Goal: Task Accomplishment & Management: Manage account settings

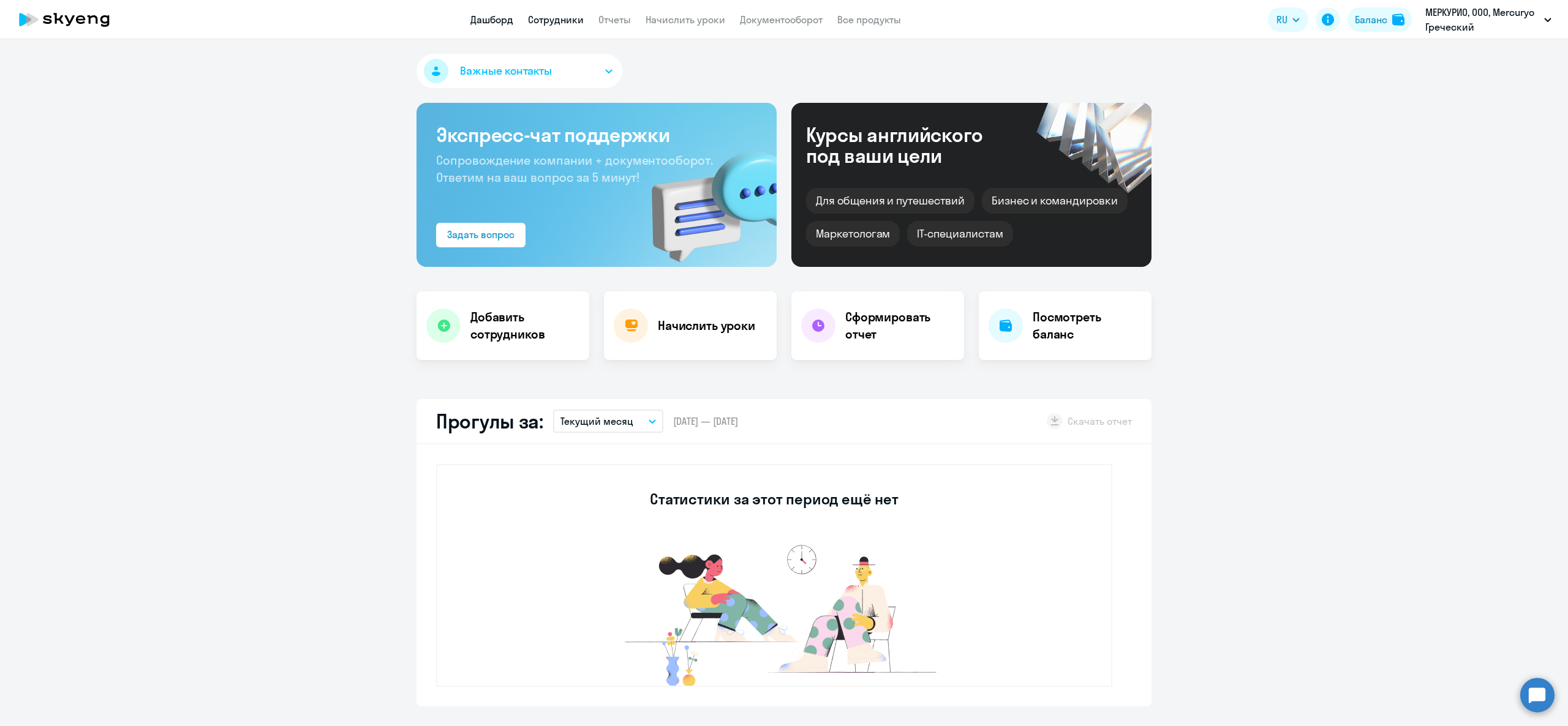
click at [568, 20] on link "Сотрудники" at bounding box center [556, 20] width 56 height 12
select select "30"
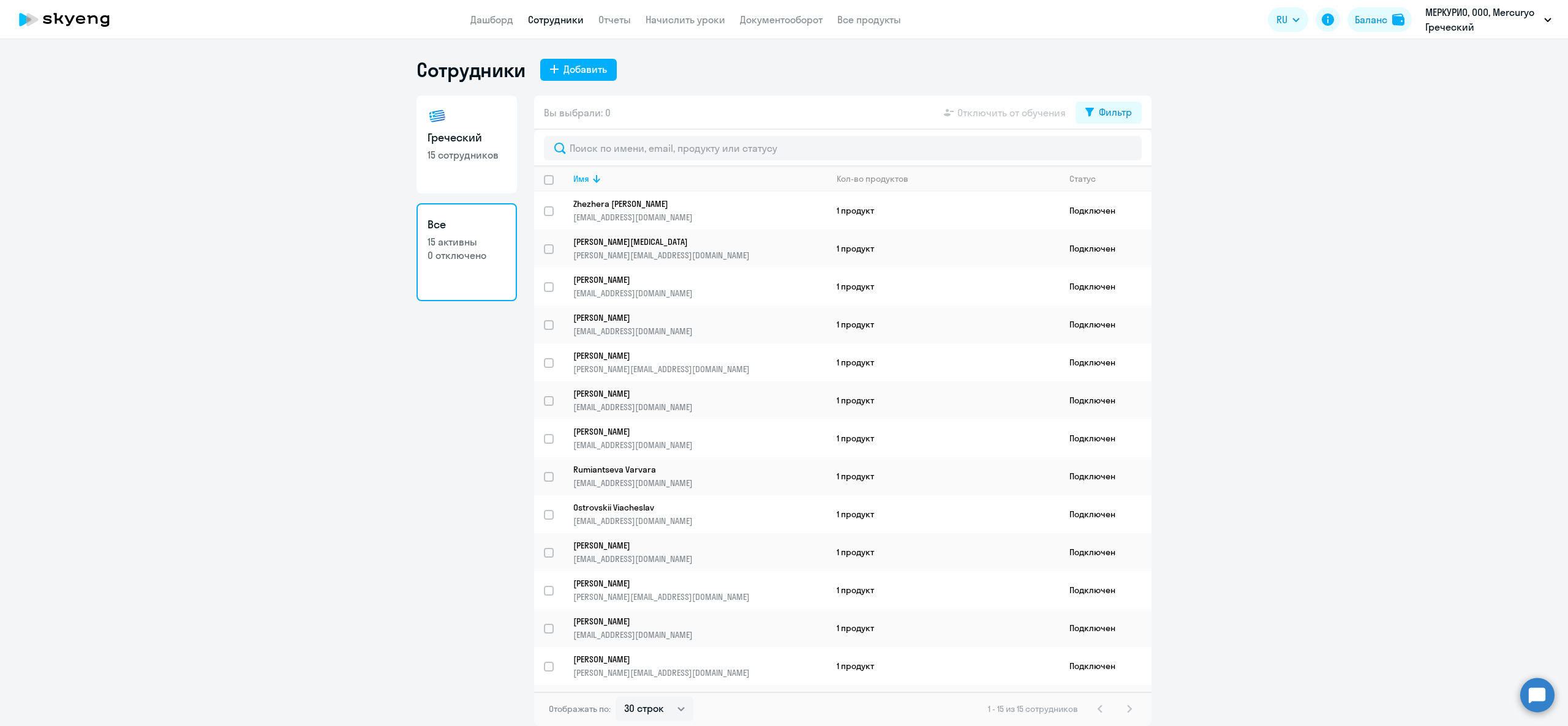
click at [695, 27] on app-header "Дашборд Сотрудники Отчеты Начислить уроки Документооборот Все продукты Дашборд …" at bounding box center [784, 20] width 1568 height 39
click at [488, 140] on h3 "Греческий" at bounding box center [466, 138] width 78 height 16
select select "30"
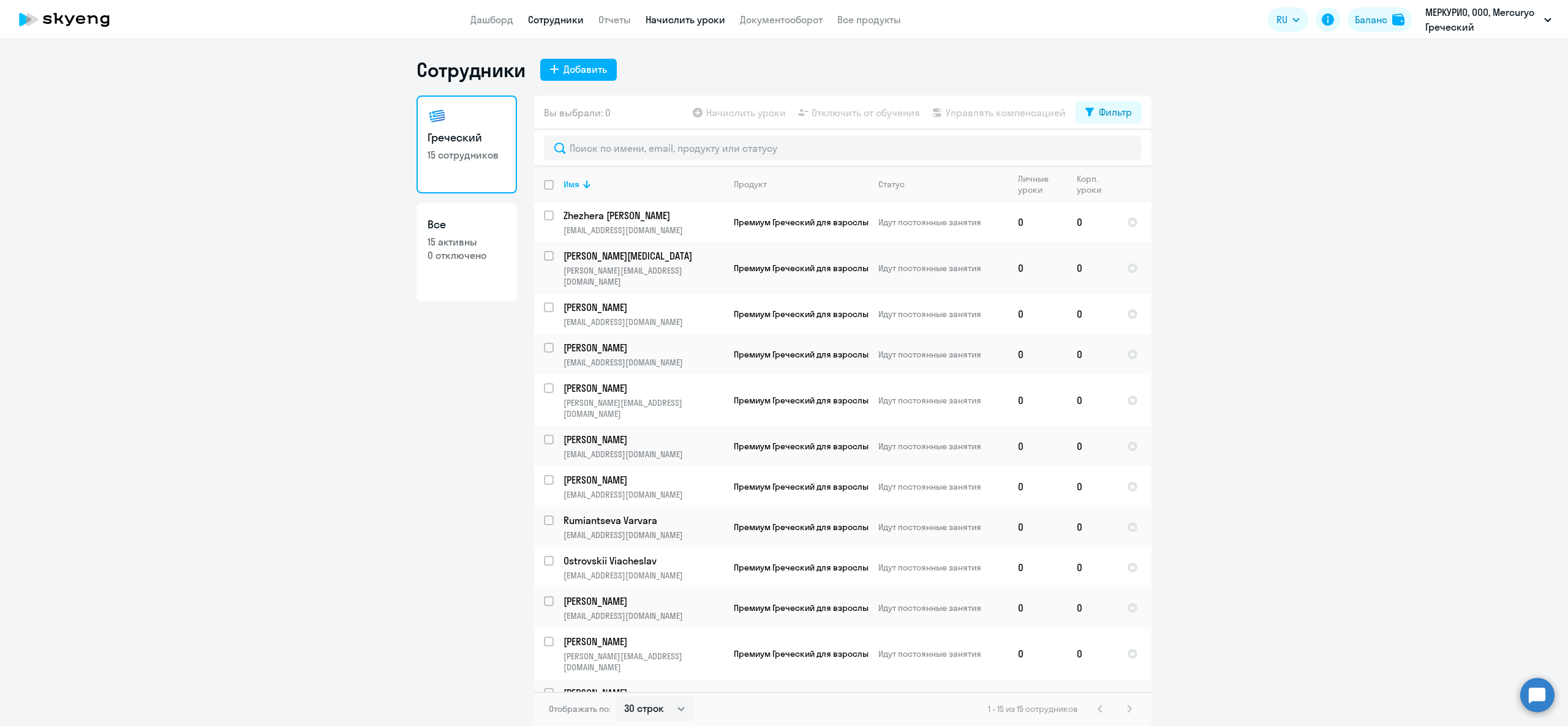
click at [703, 17] on link "Начислить уроки" at bounding box center [685, 20] width 80 height 12
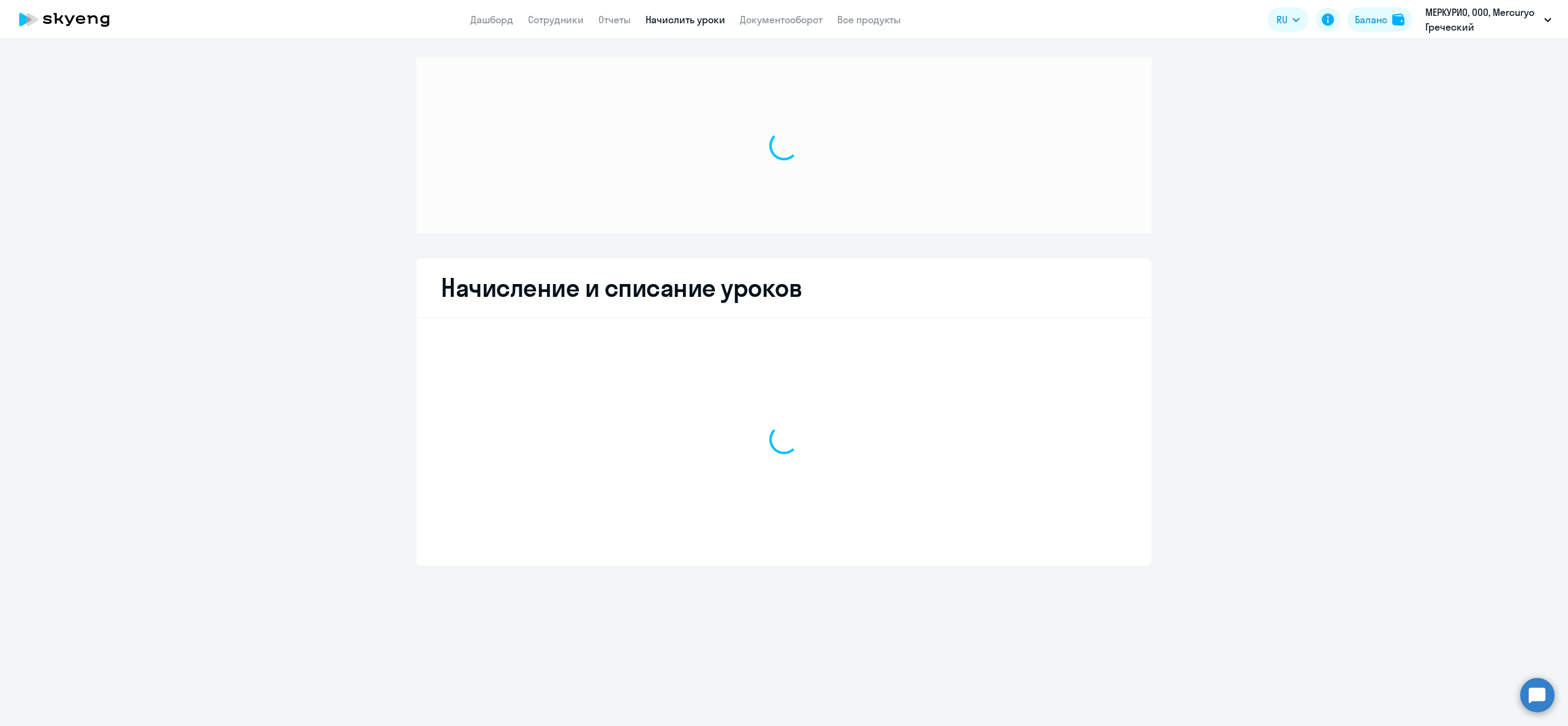
select select "10"
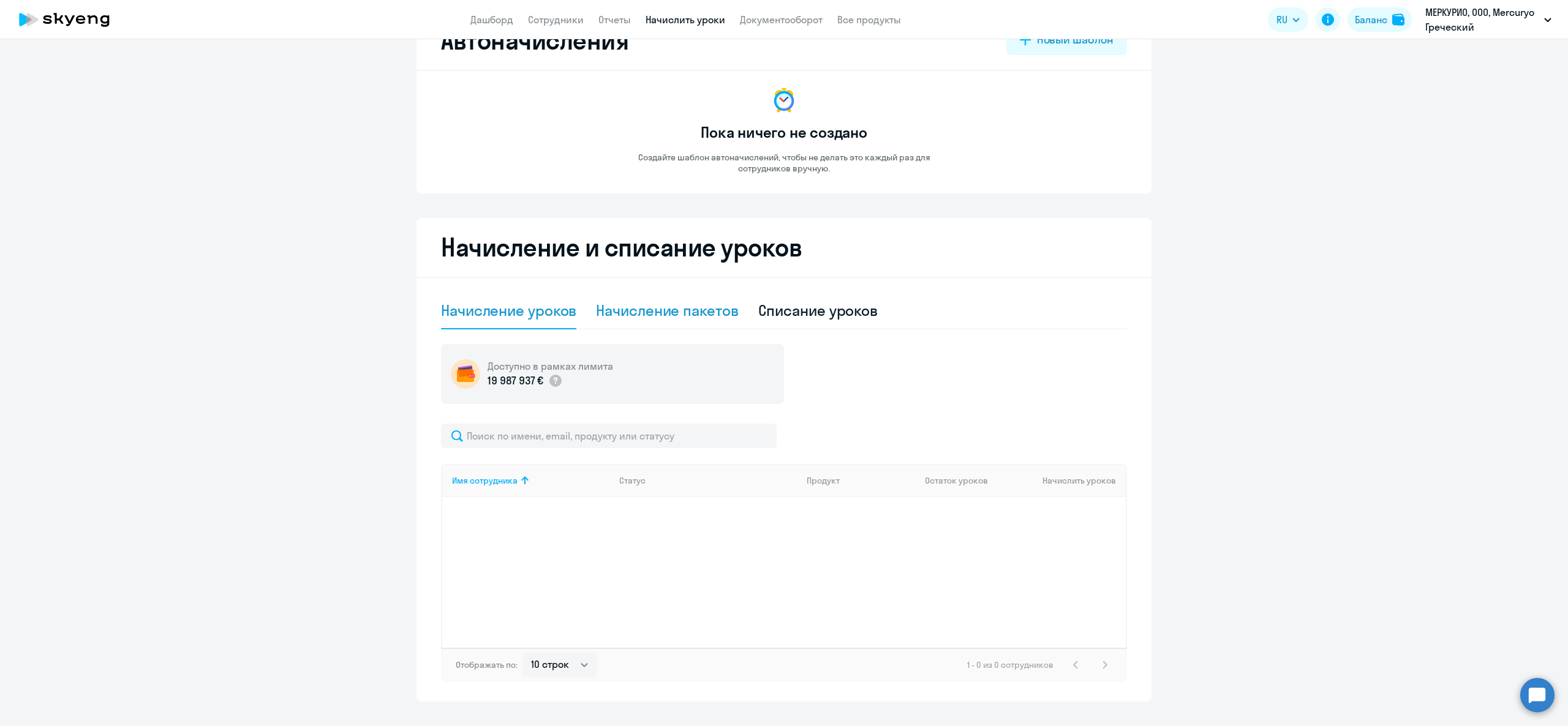
scroll to position [71, 0]
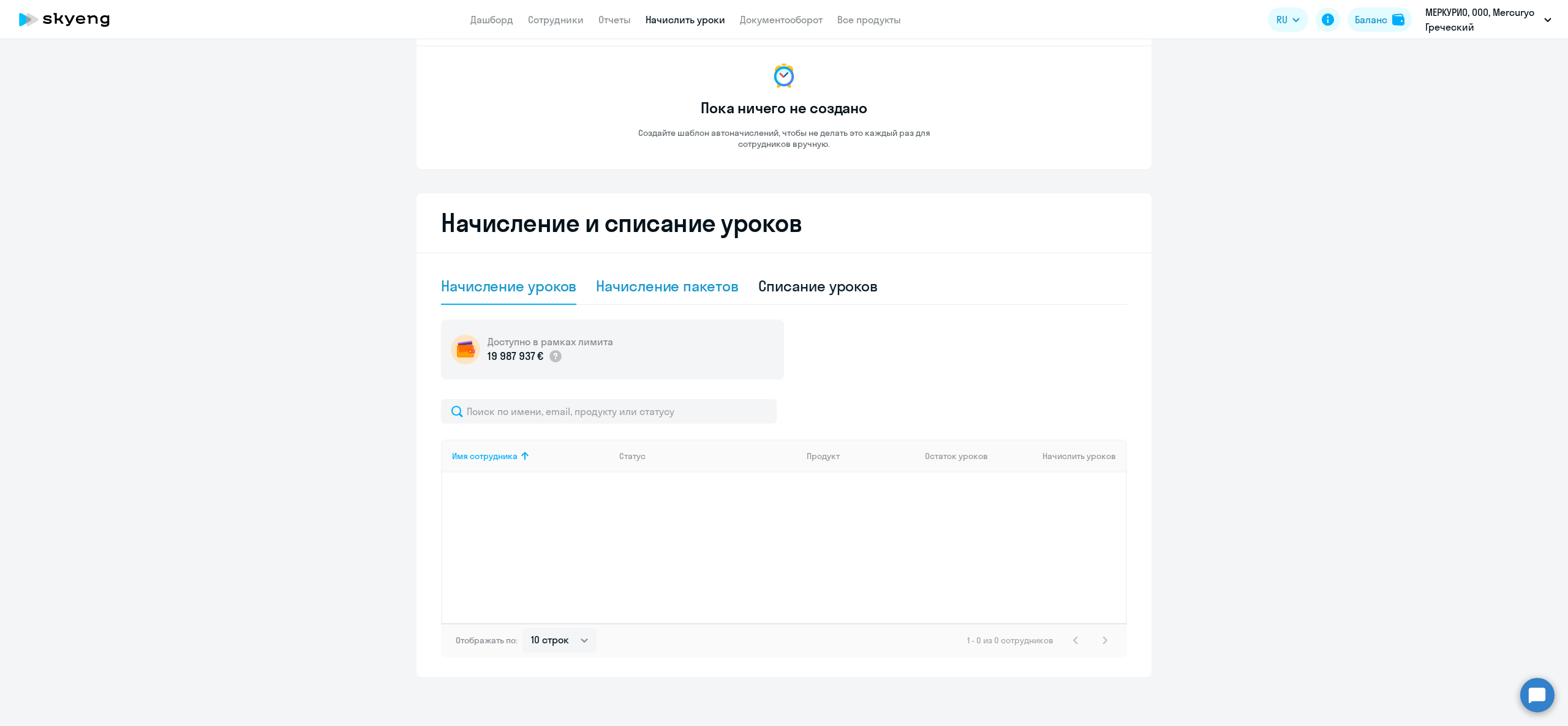
click at [655, 287] on div "Начисление пакетов" at bounding box center [667, 285] width 142 height 20
select select "10"
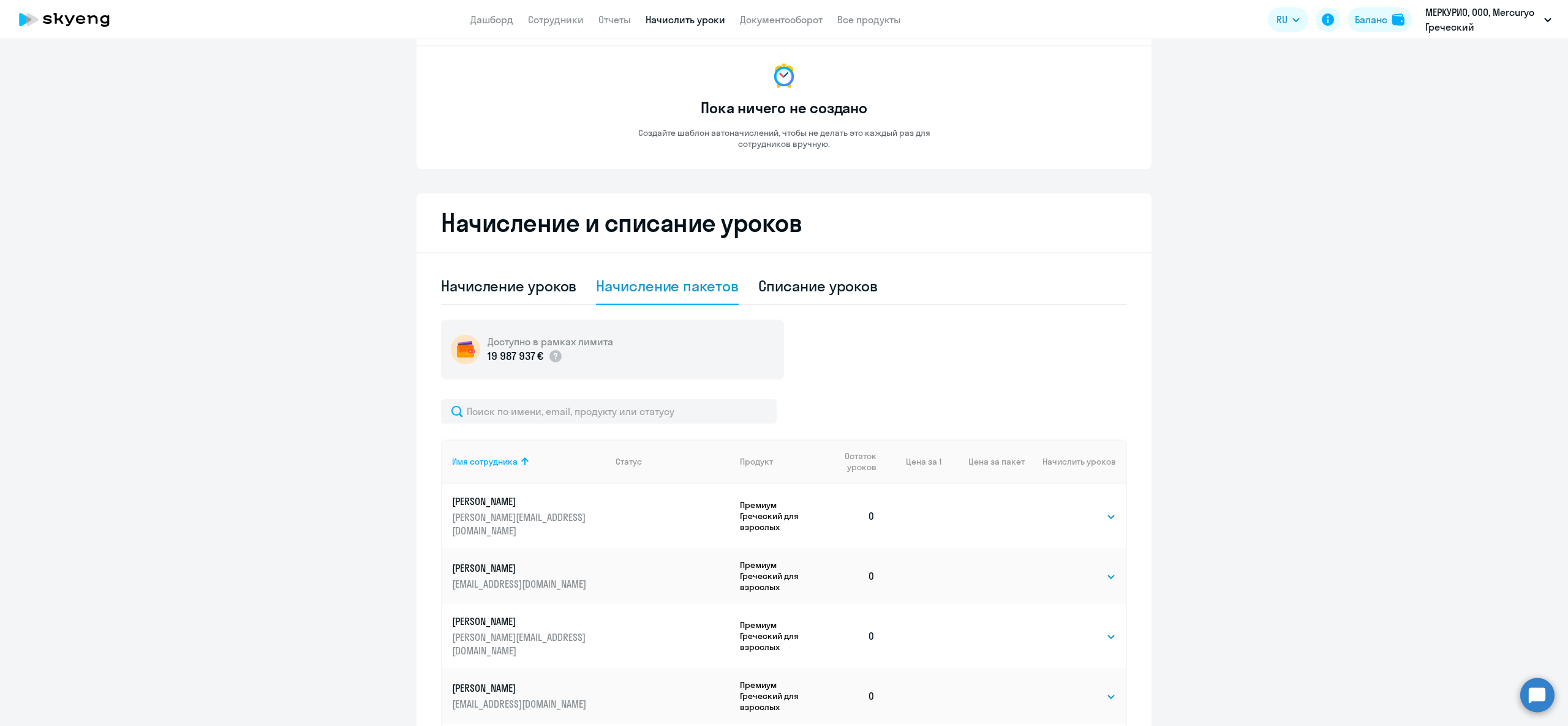
scroll to position [439, 0]
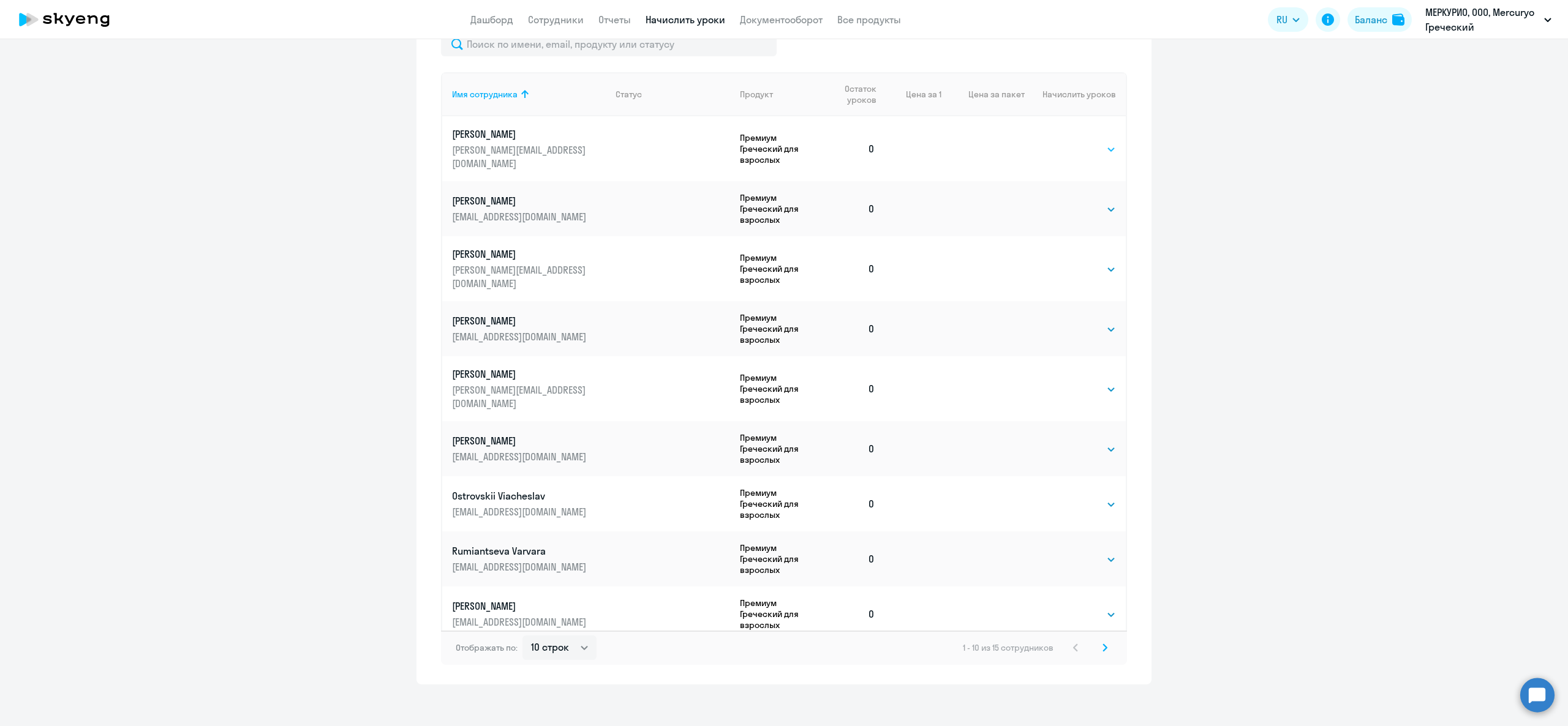
click at [1066, 142] on select "Выбрать 4 8 16 32 64 96 128" at bounding box center [1091, 149] width 50 height 15
select select "4"
click at [1066, 142] on select "Выбрать 4 8 16 32 64 96 128" at bounding box center [1091, 149] width 50 height 15
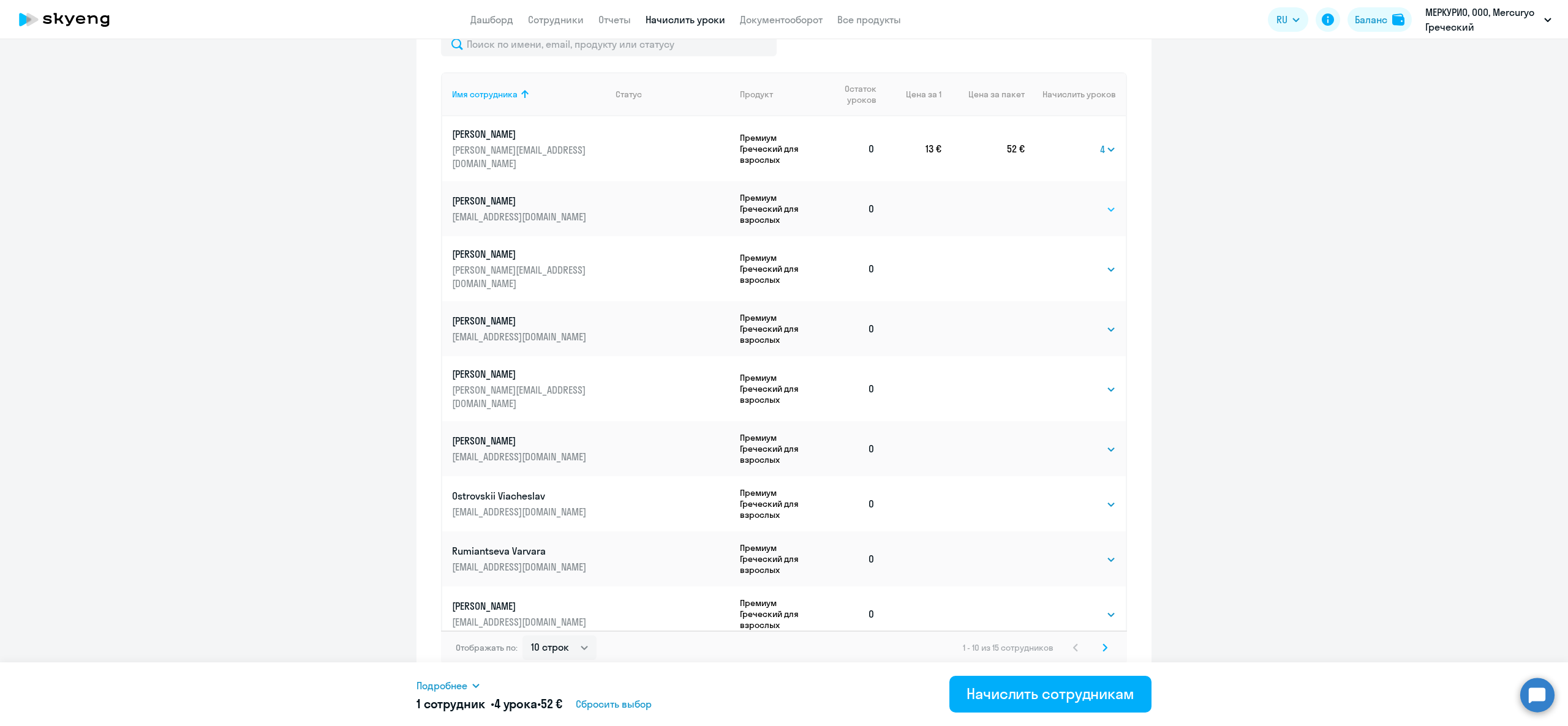
drag, startPoint x: 1066, startPoint y: 191, endPoint x: 1068, endPoint y: 200, distance: 9.2
click at [1066, 202] on select "Выбрать 4 8 16 32 64 96 128" at bounding box center [1091, 209] width 50 height 15
select select "8"
click at [1066, 202] on select "Выбрать 4 8 16 32 64 96 128" at bounding box center [1091, 209] width 50 height 15
click at [1100, 205] on select "Выбрать 4 8 16 32 64 96 128" at bounding box center [1108, 209] width 16 height 15
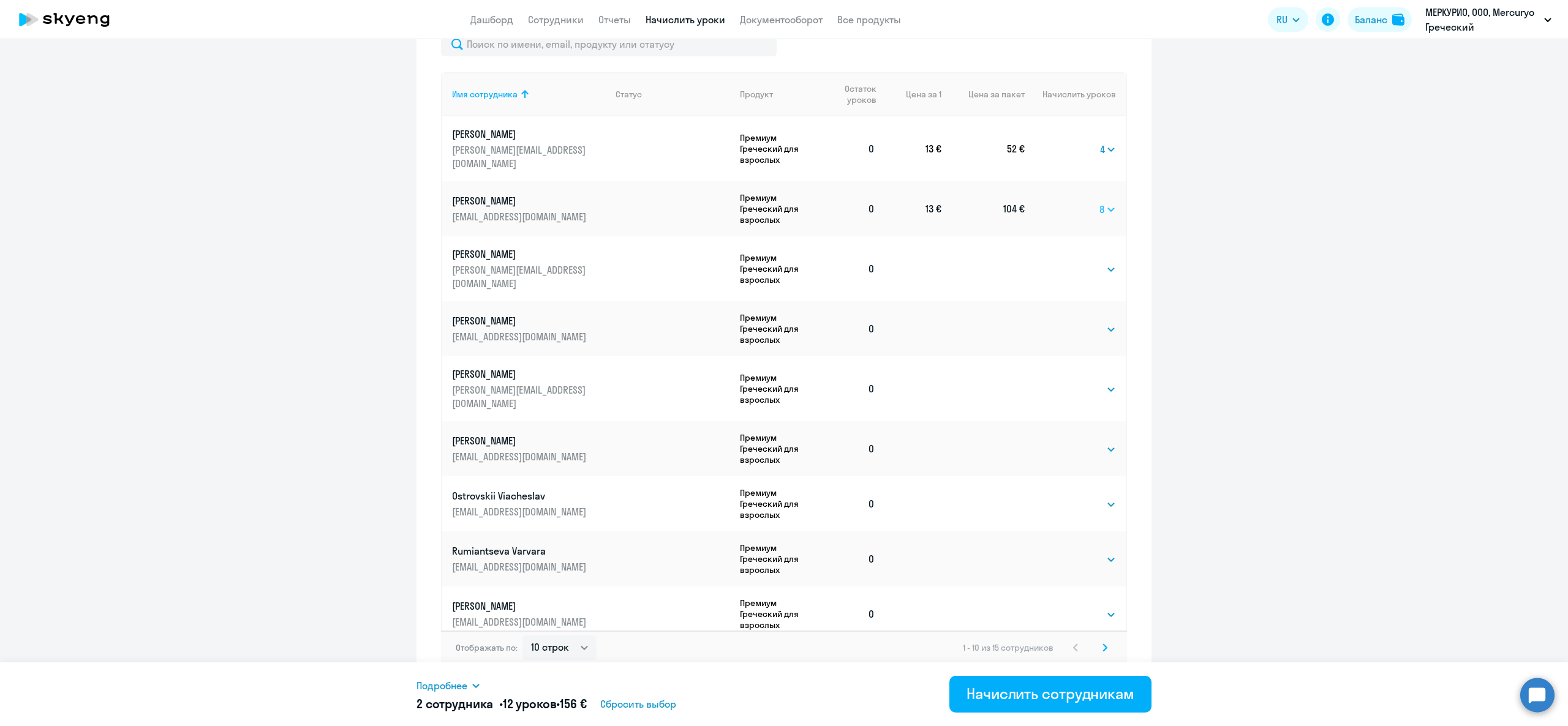
select select
click at [1100, 202] on select "Выбрать 4 8 16 32 64 96 128" at bounding box center [1108, 209] width 16 height 15
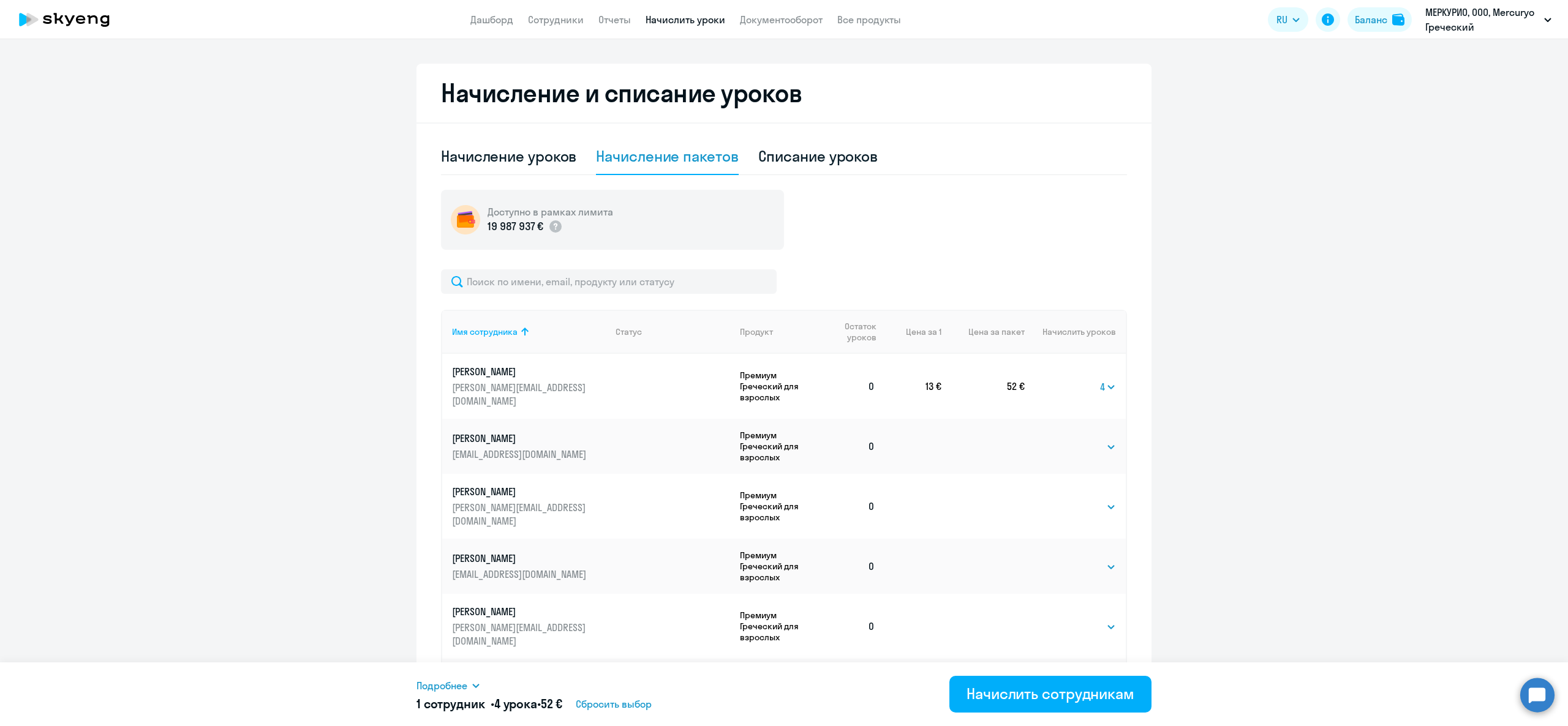
scroll to position [316, 0]
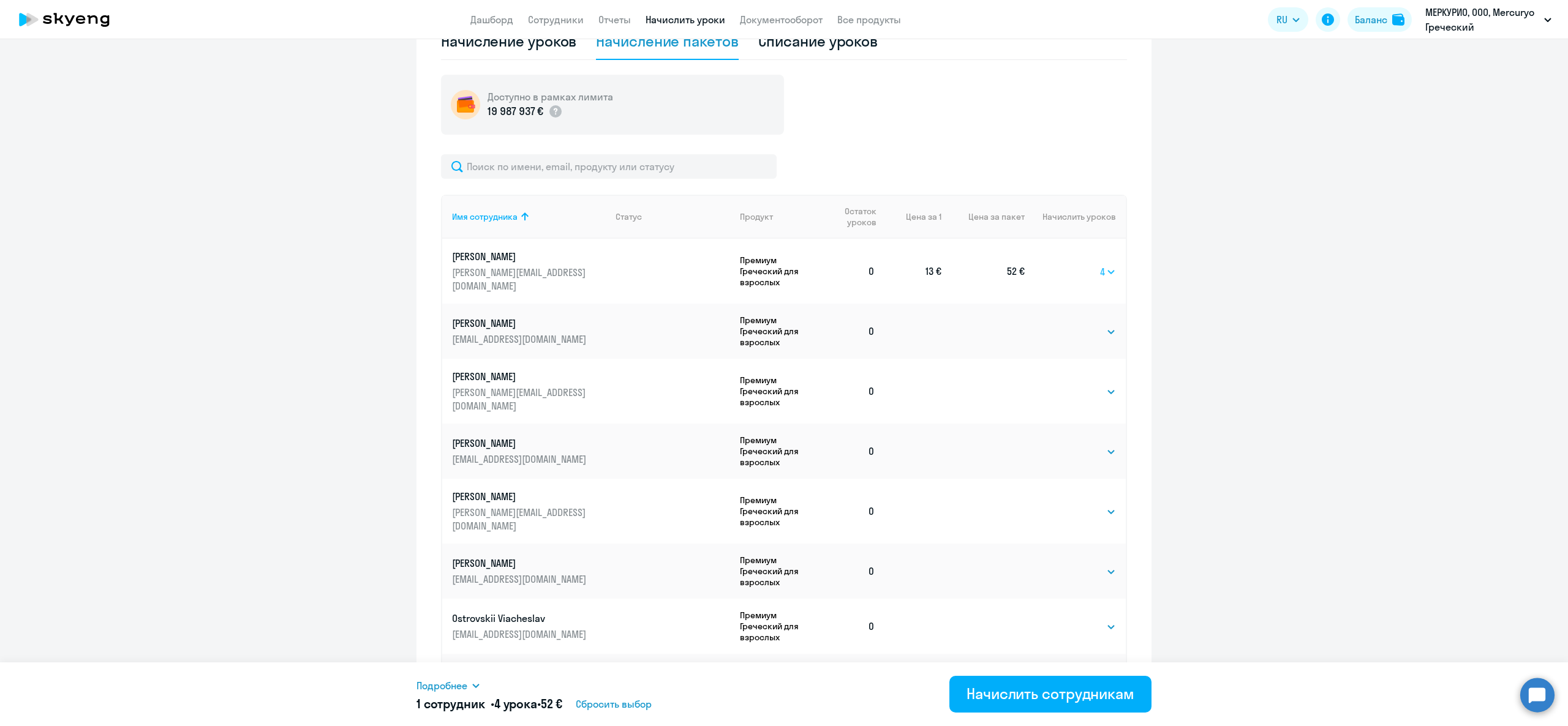
click at [1100, 268] on select "Выбрать 4 8 16 32 64 96 128" at bounding box center [1108, 272] width 16 height 15
select select
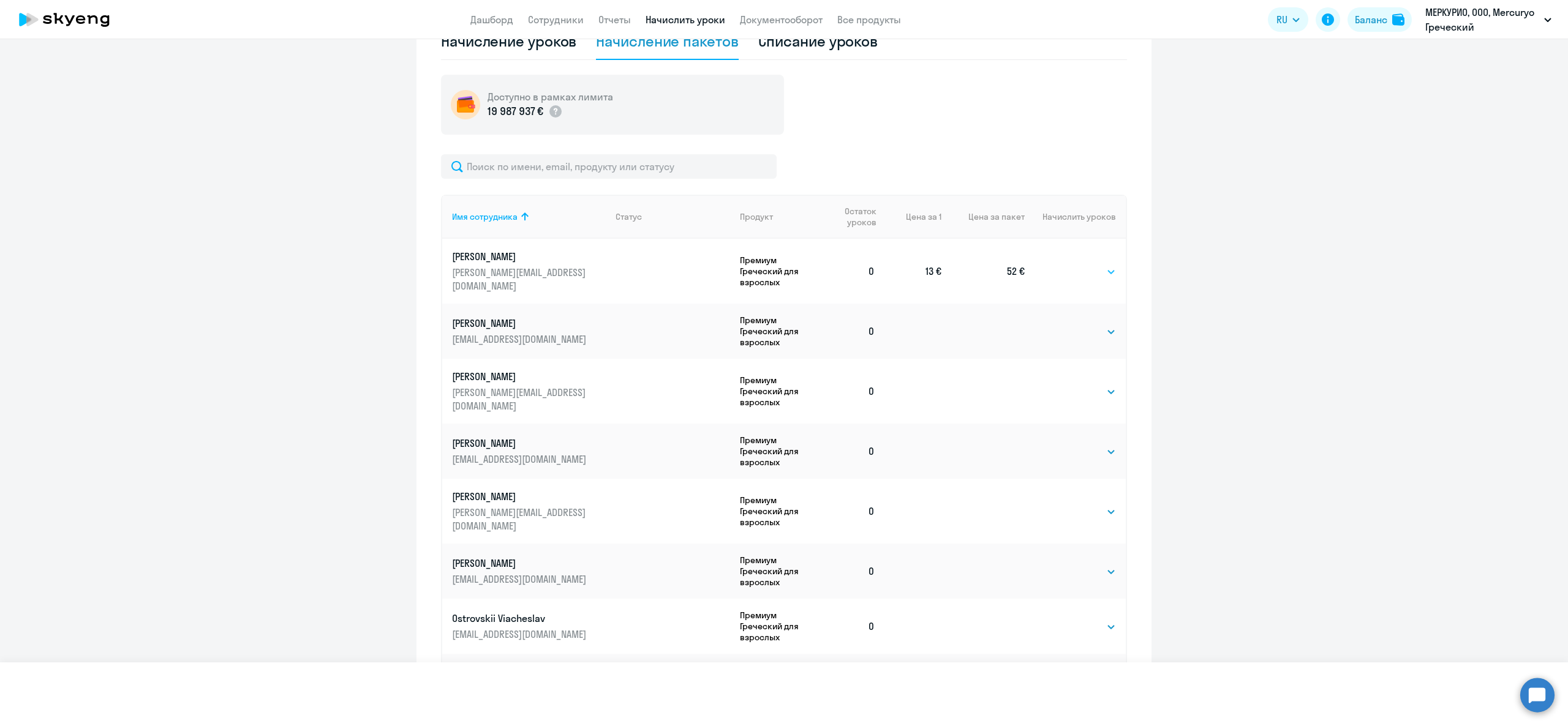
click at [1100, 264] on select "Выбрать 4 8 16 32 64 96 128" at bounding box center [1108, 272] width 16 height 15
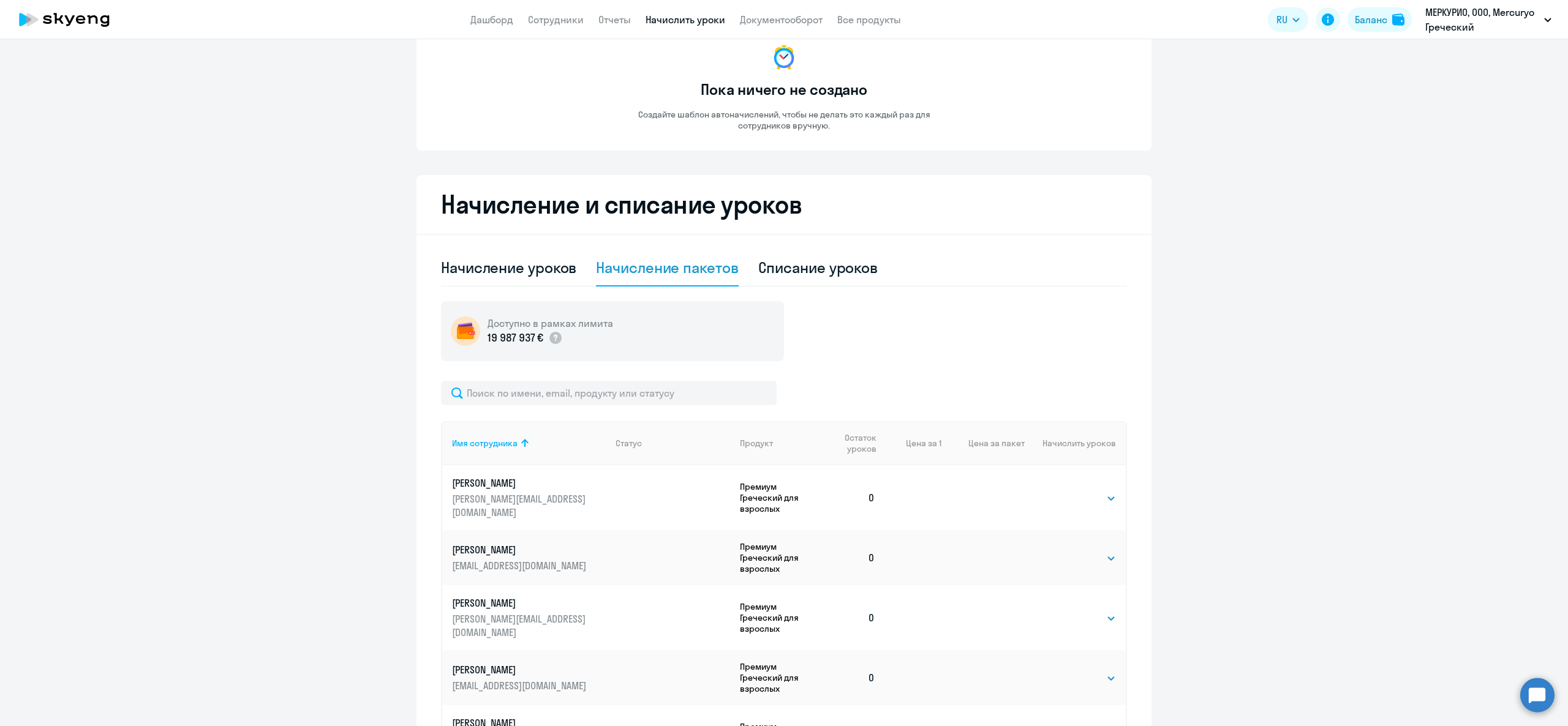
scroll to position [0, 0]
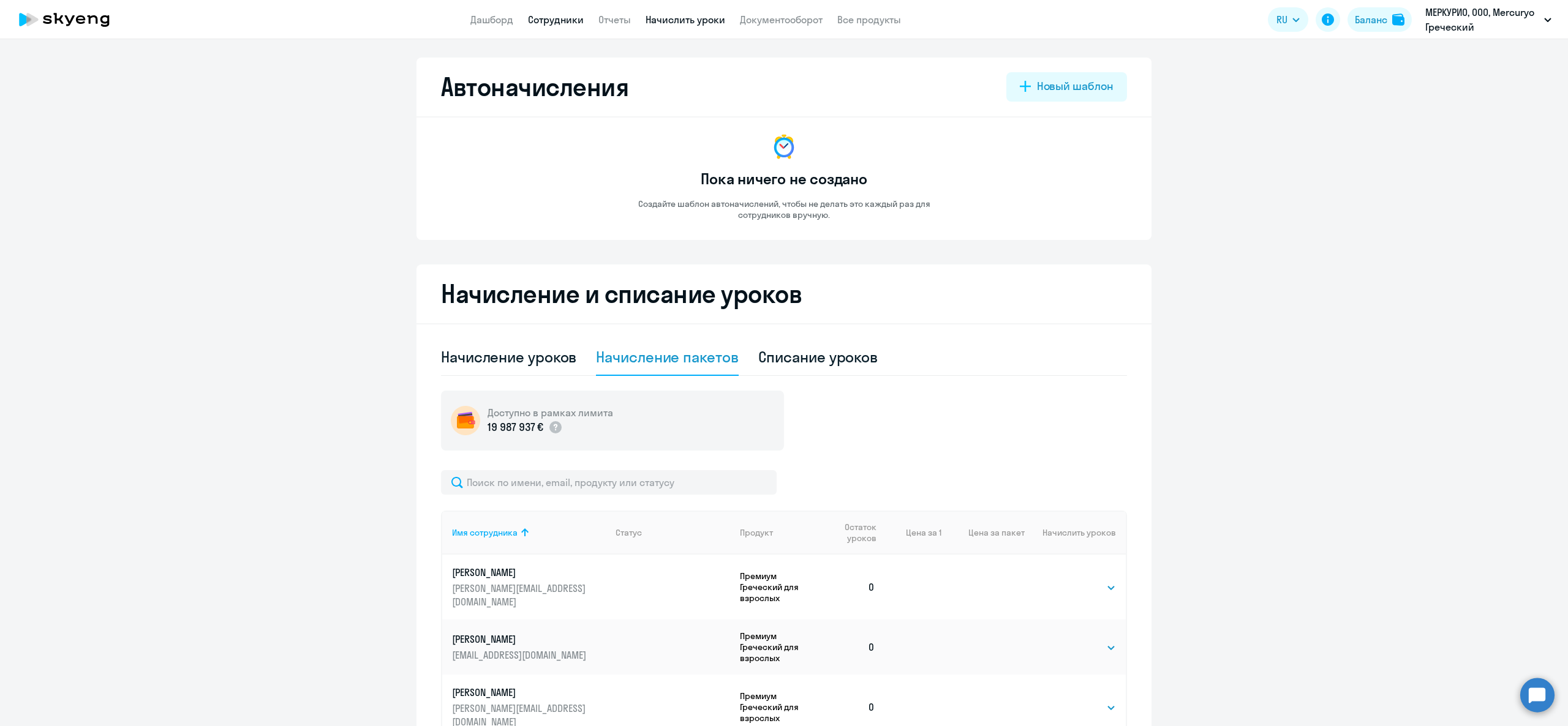
click at [538, 20] on link "Сотрудники" at bounding box center [556, 20] width 56 height 12
select select "30"
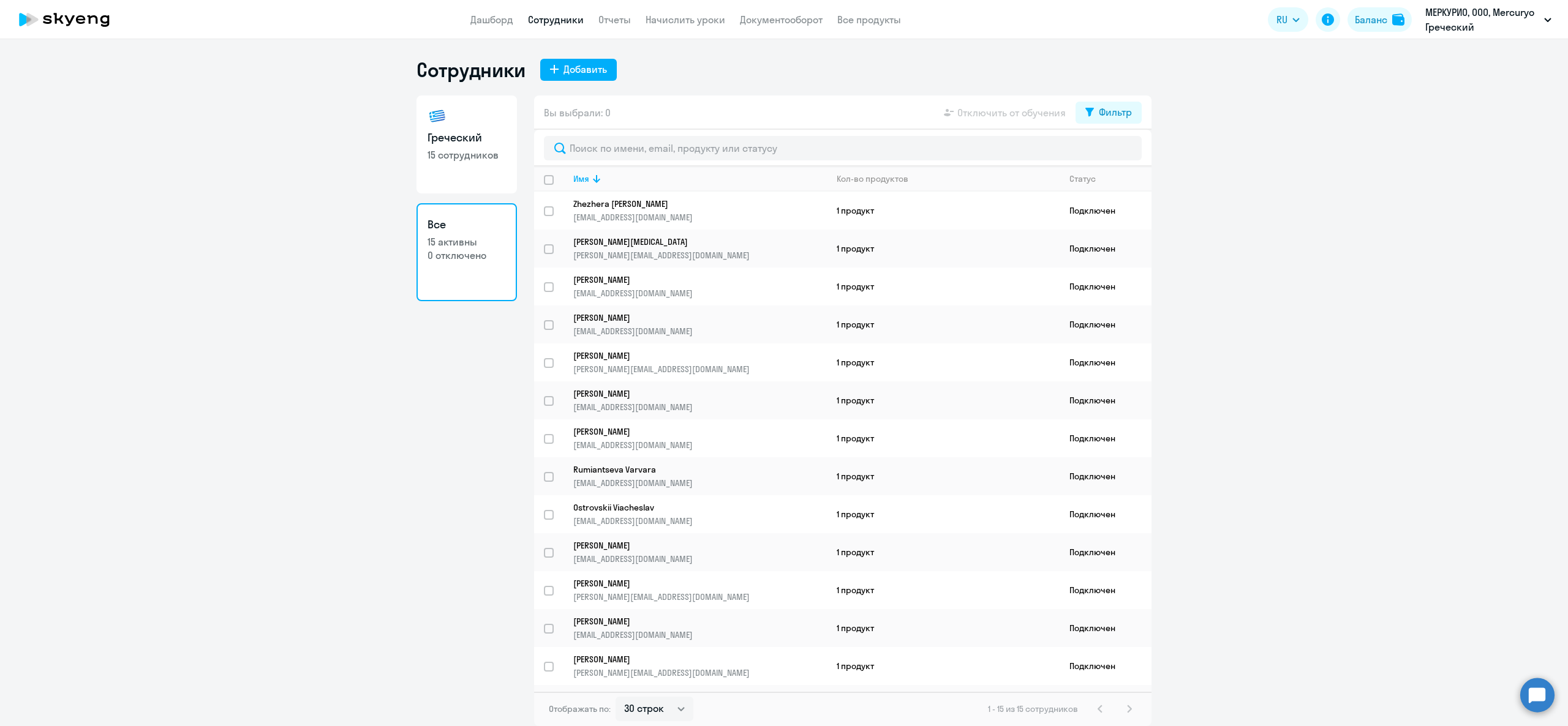
click at [475, 150] on p "15 сотрудников" at bounding box center [466, 155] width 78 height 13
select select "30"
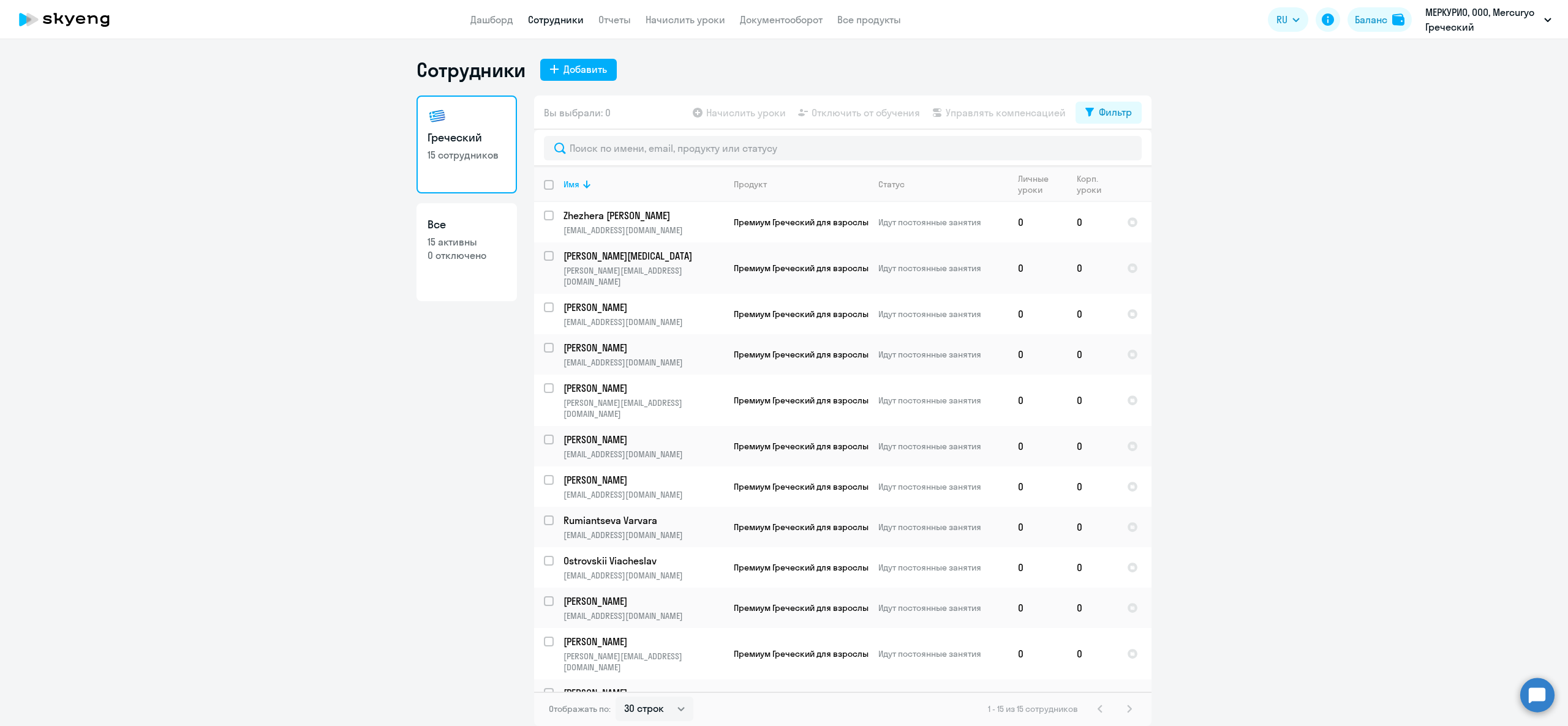
click at [493, 27] on app-header "Дашборд Сотрудники Отчеты Начислить уроки Документооборот Все продукты Дашборд …" at bounding box center [784, 20] width 1568 height 39
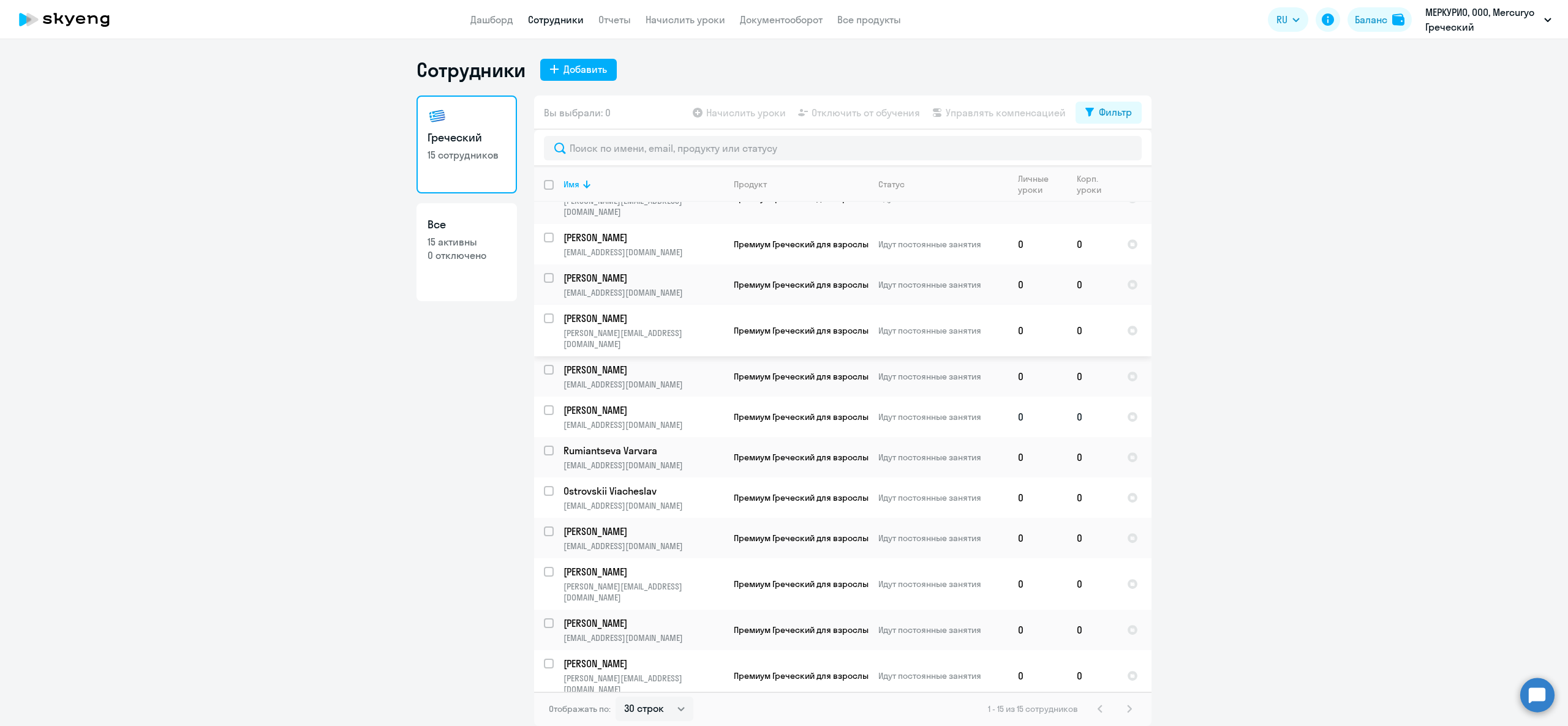
scroll to position [122, 0]
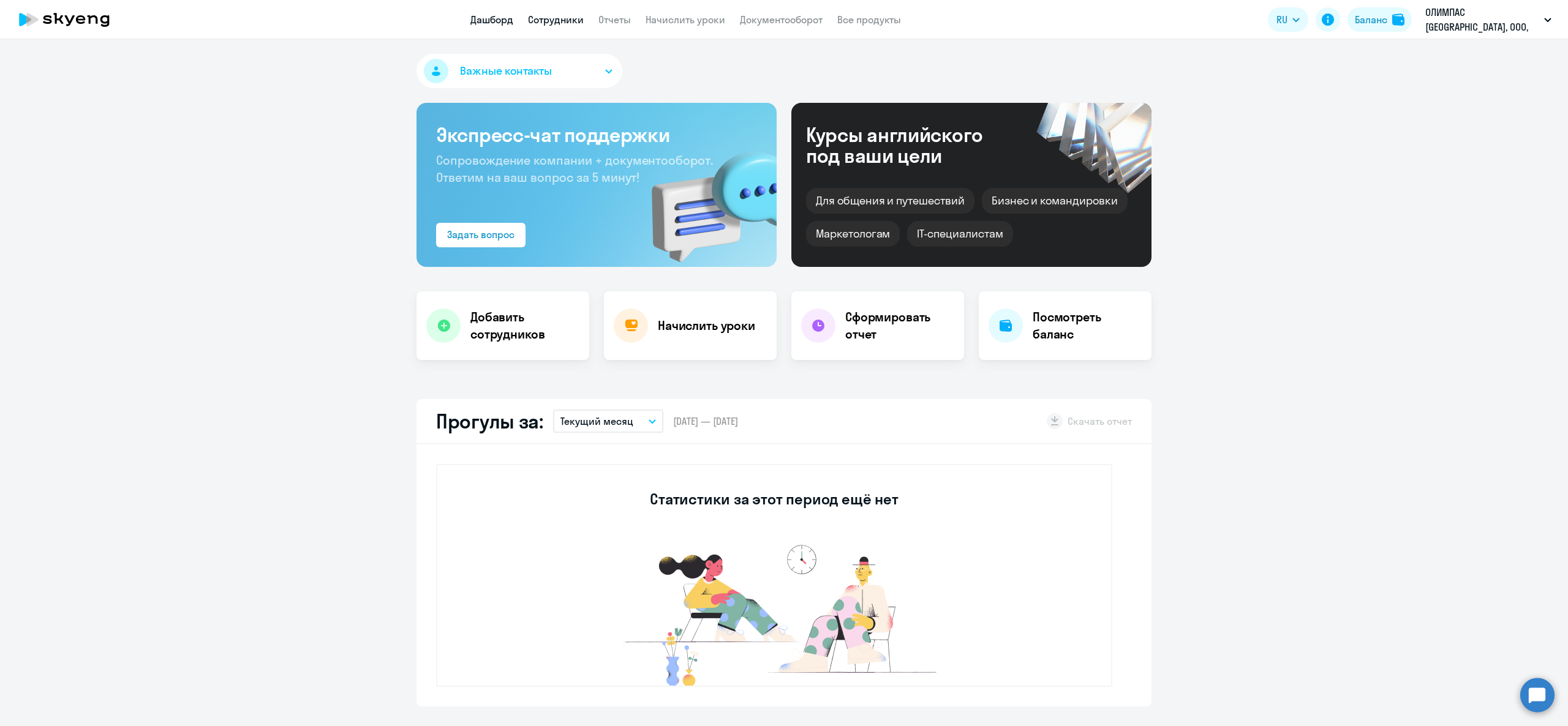
click at [567, 22] on link "Сотрудники" at bounding box center [556, 20] width 56 height 12
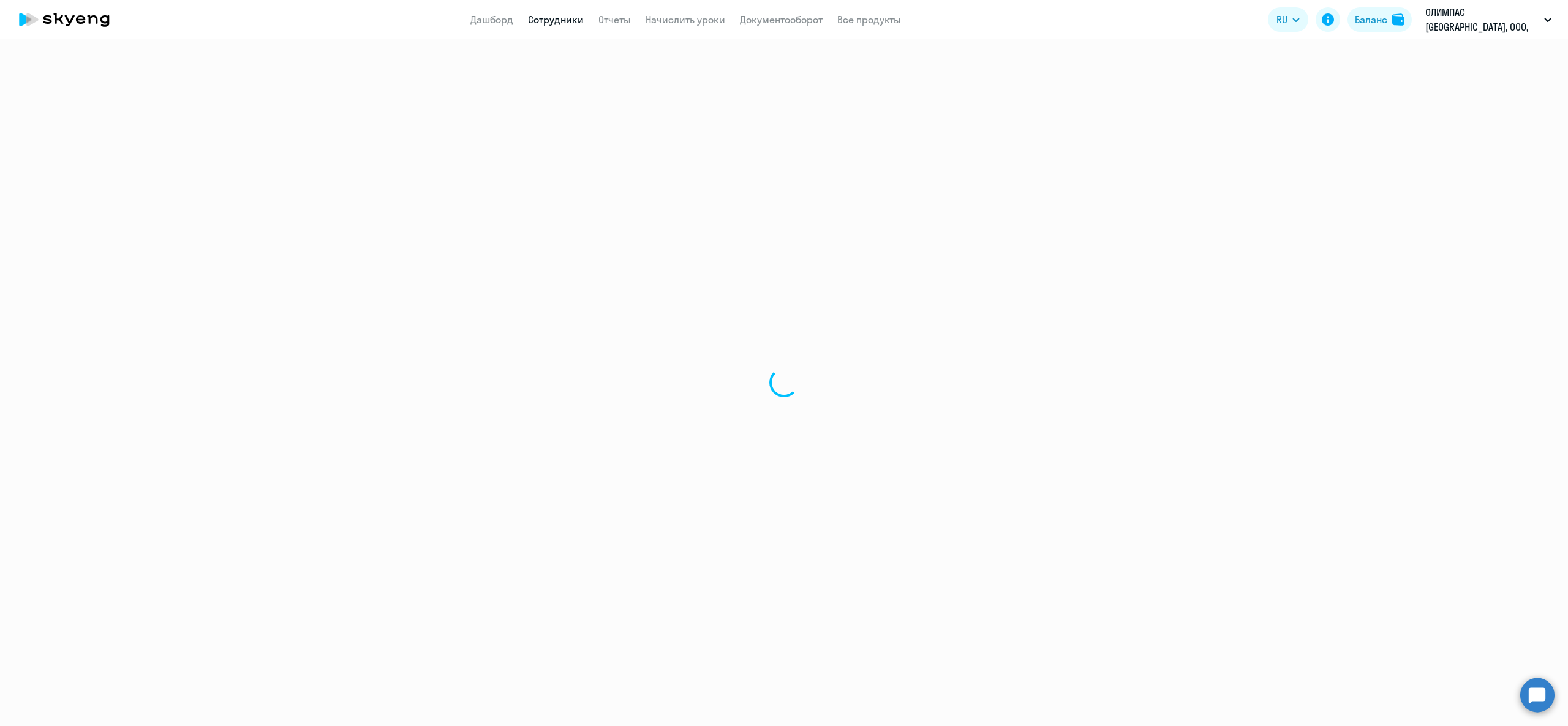
select select "30"
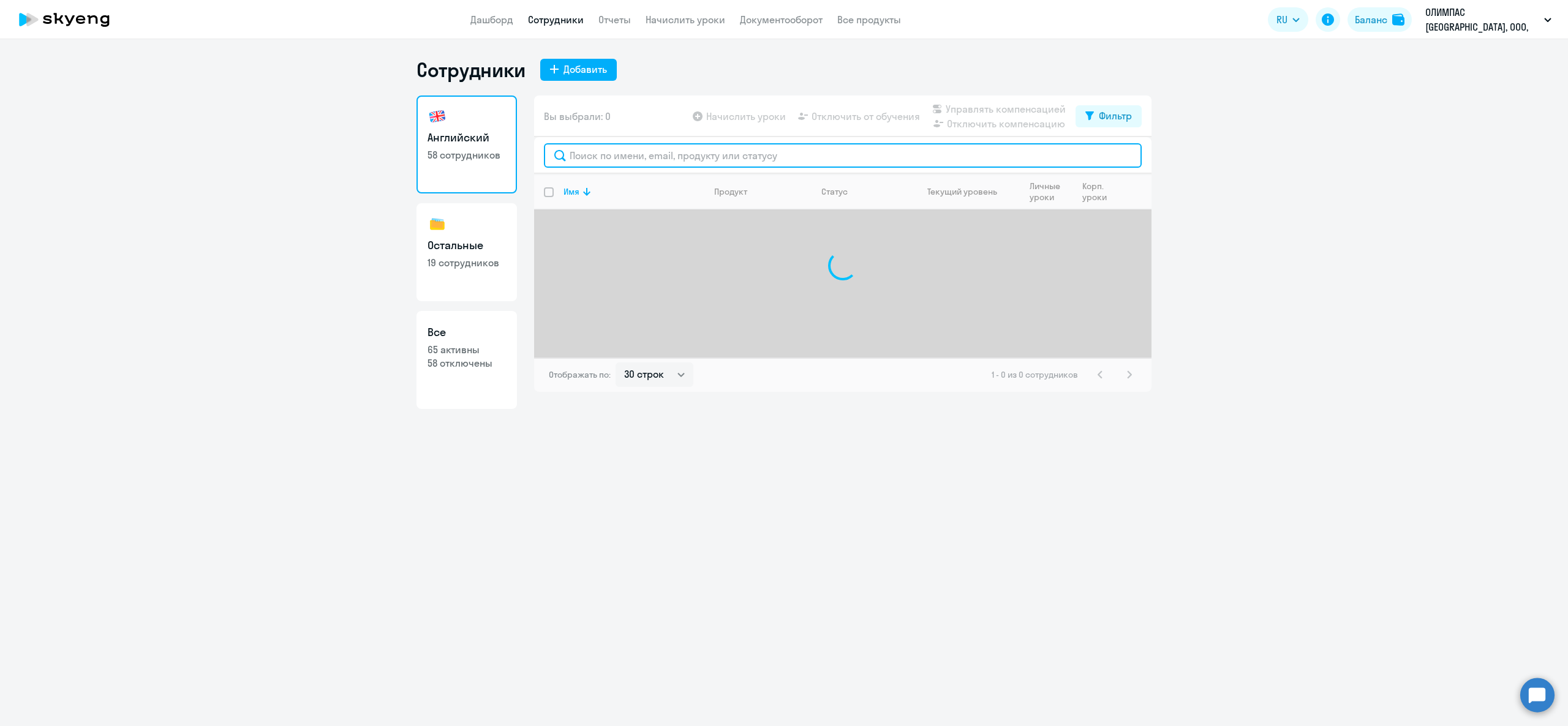
click at [776, 159] on input "text" at bounding box center [843, 155] width 598 height 24
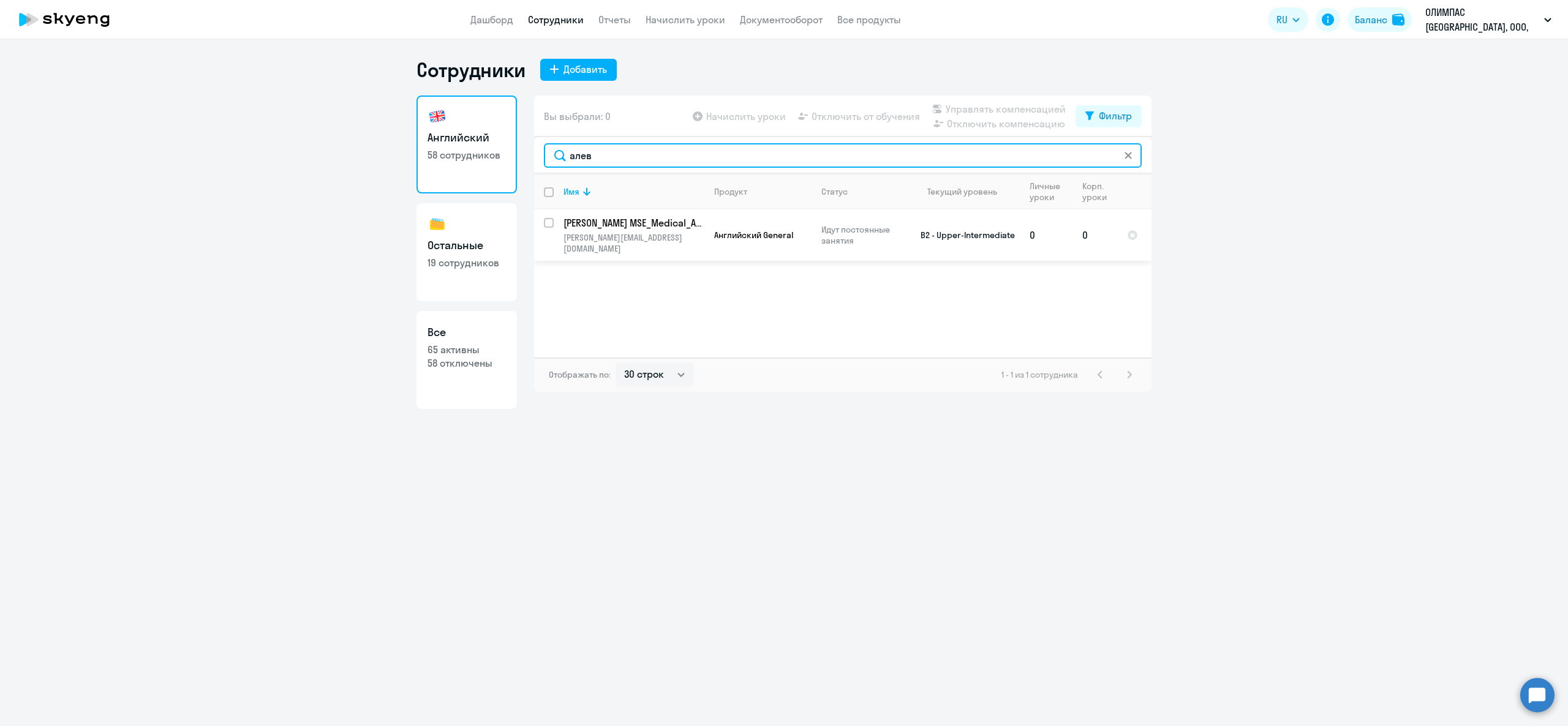
type input "алев"
click at [597, 219] on p "Наделяева MSE_Medical_Affairs Алевтина" at bounding box center [632, 223] width 138 height 13
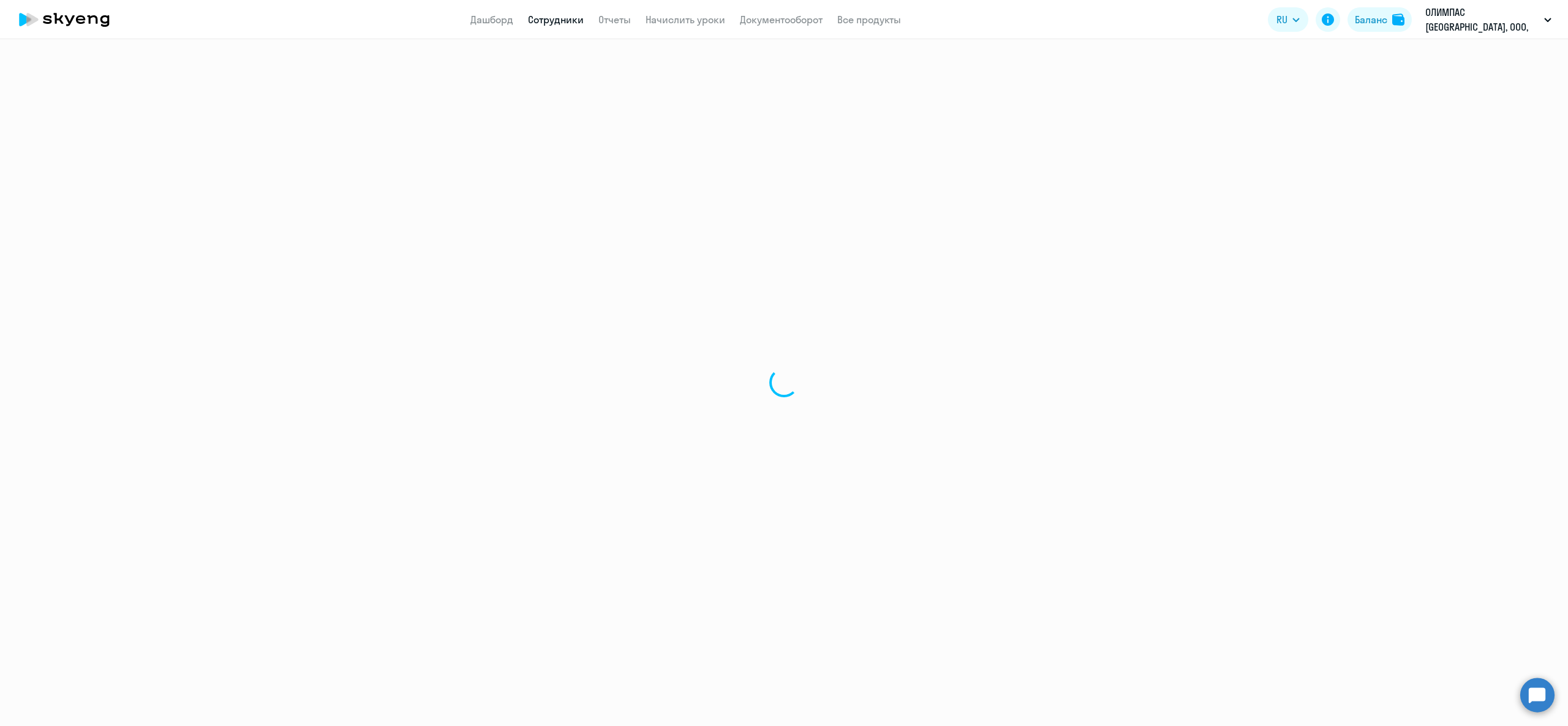
select select "english"
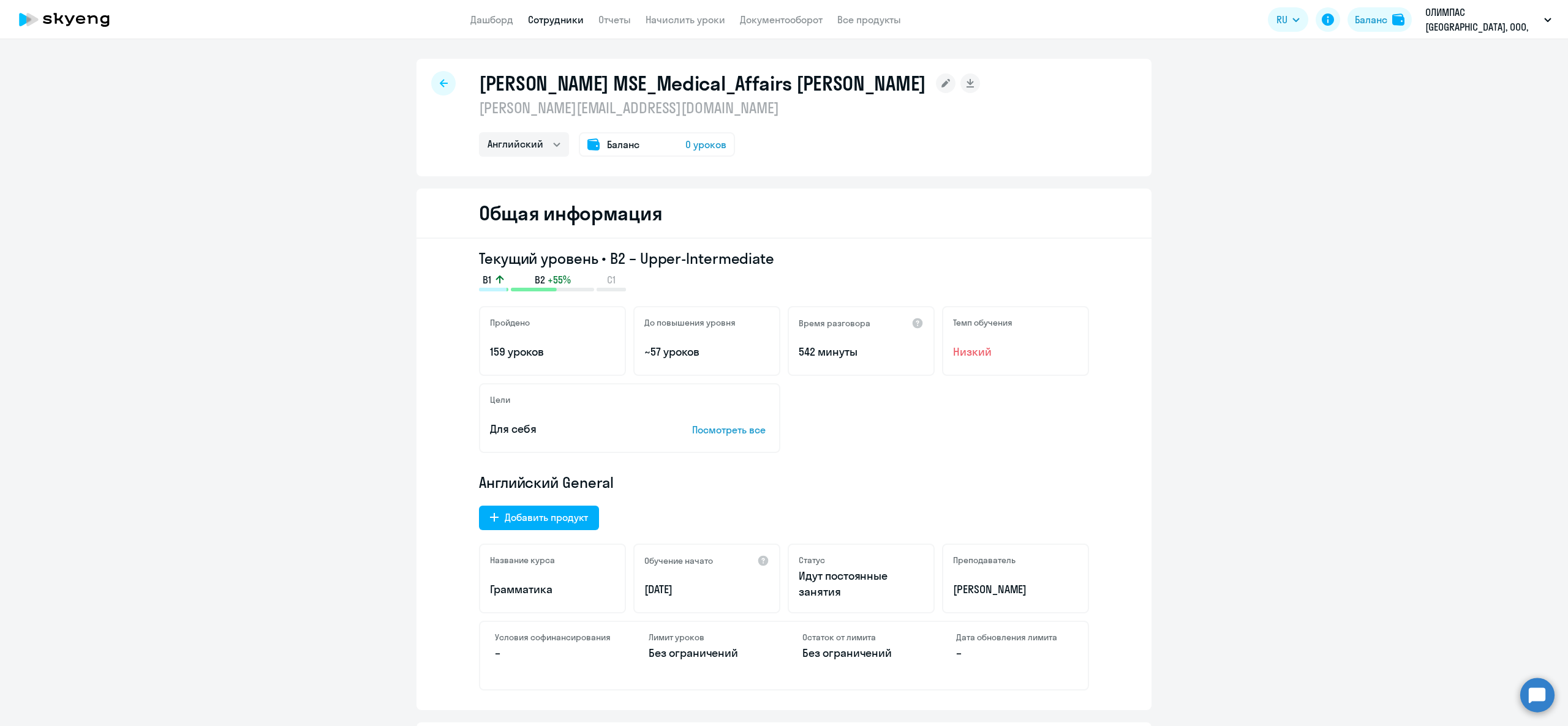
click at [936, 85] on rect at bounding box center [945, 83] width 20 height 20
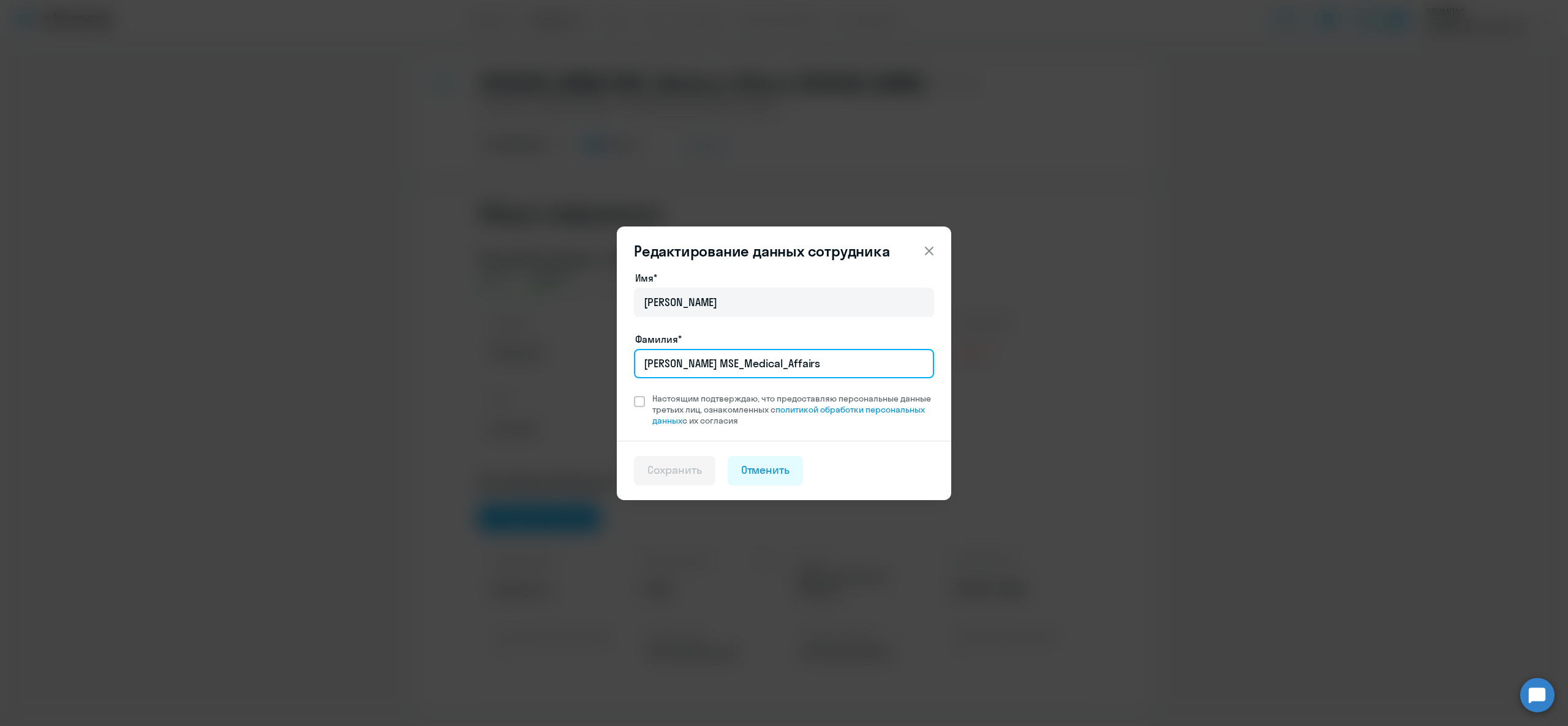
drag, startPoint x: 697, startPoint y: 361, endPoint x: 632, endPoint y: 379, distance: 67.4
click at [632, 379] on div "Имя* Алевтина Фамилия* Наделяева MSE_Medical_Affairs Настоящим подтверждаю, что…" at bounding box center [784, 356] width 334 height 170
paste input "истная"
type input "Хистная MSE_Medical_Affairs"
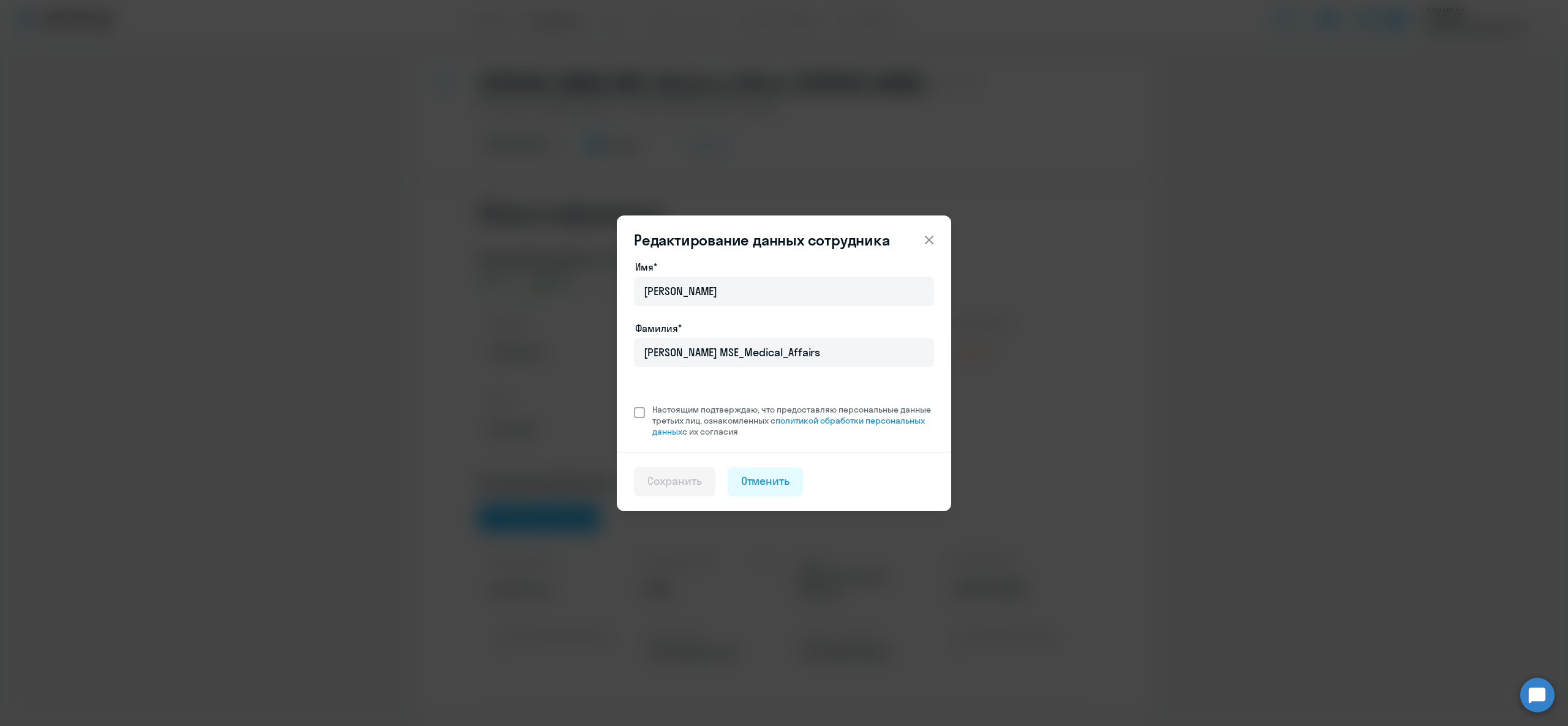
click at [647, 404] on span "Настоящим подтверждаю, что предоставляю персональные данные третьих лиц, ознако…" at bounding box center [789, 420] width 289 height 33
click at [634, 403] on input "Настоящим подтверждаю, что предоставляю персональные данные третьих лиц, ознако…" at bounding box center [633, 403] width 1 height 1
checkbox input "true"
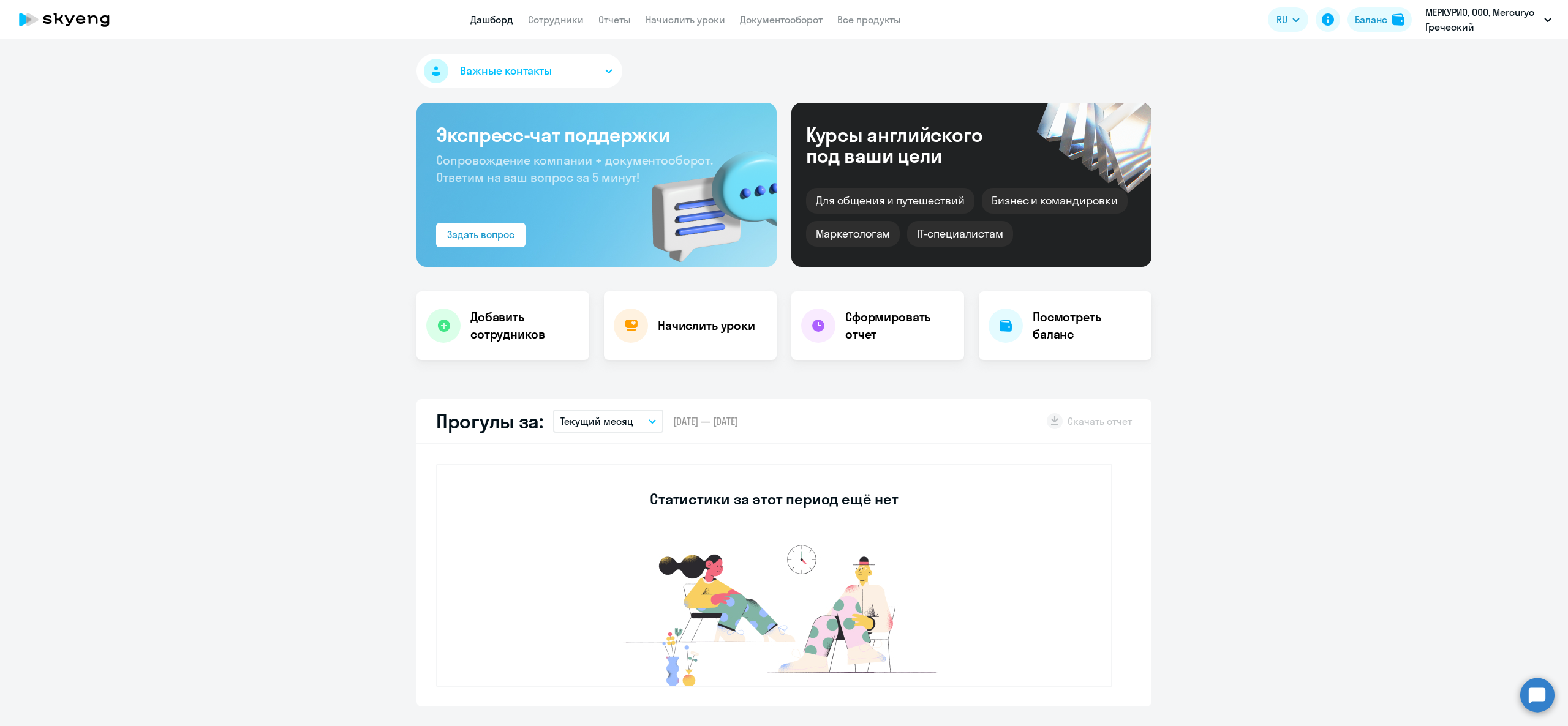
click at [556, 26] on app-menu-item-link "Сотрудники" at bounding box center [556, 20] width 56 height 16
click at [550, 16] on link "Сотрудники" at bounding box center [556, 20] width 56 height 12
select select "30"
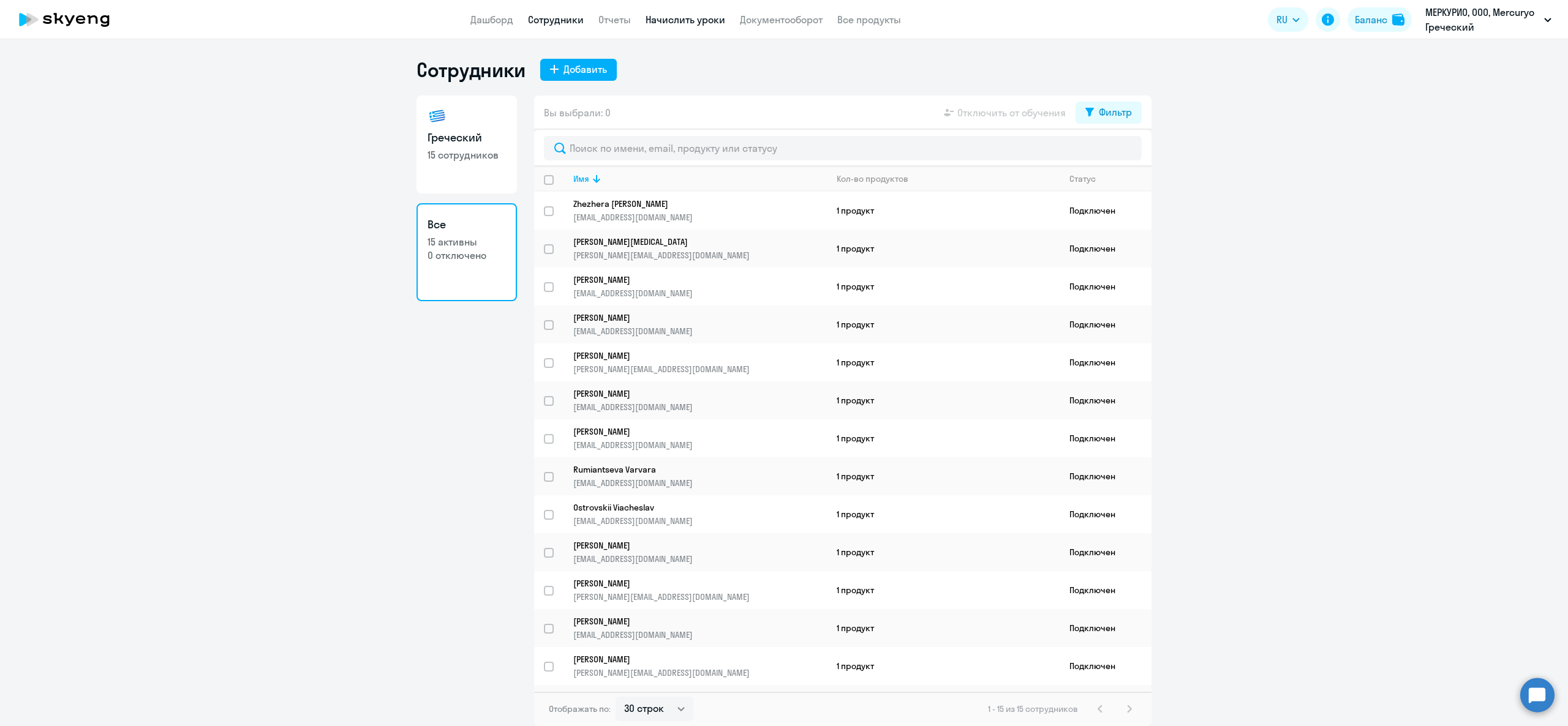
click at [689, 13] on link "Начислить уроки" at bounding box center [685, 20] width 80 height 12
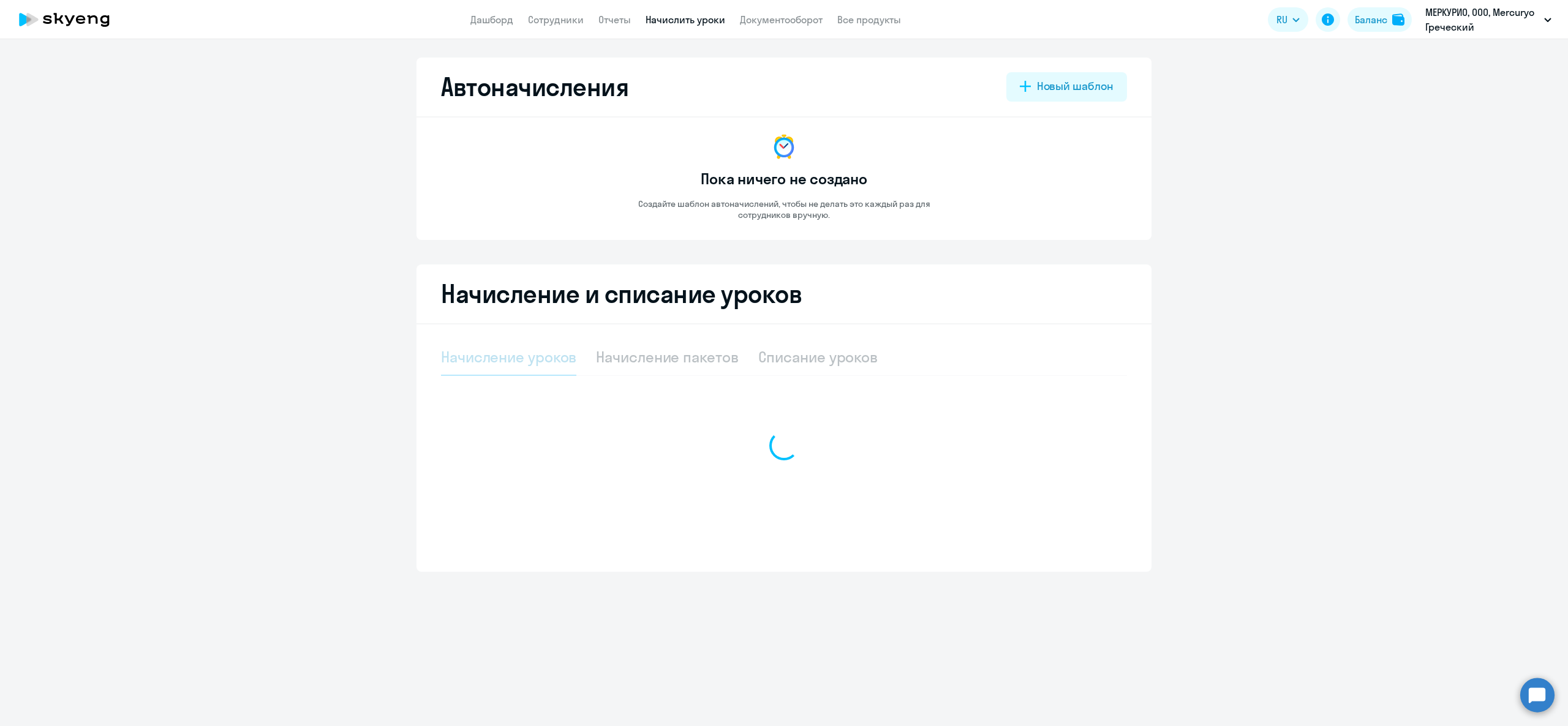
select select "10"
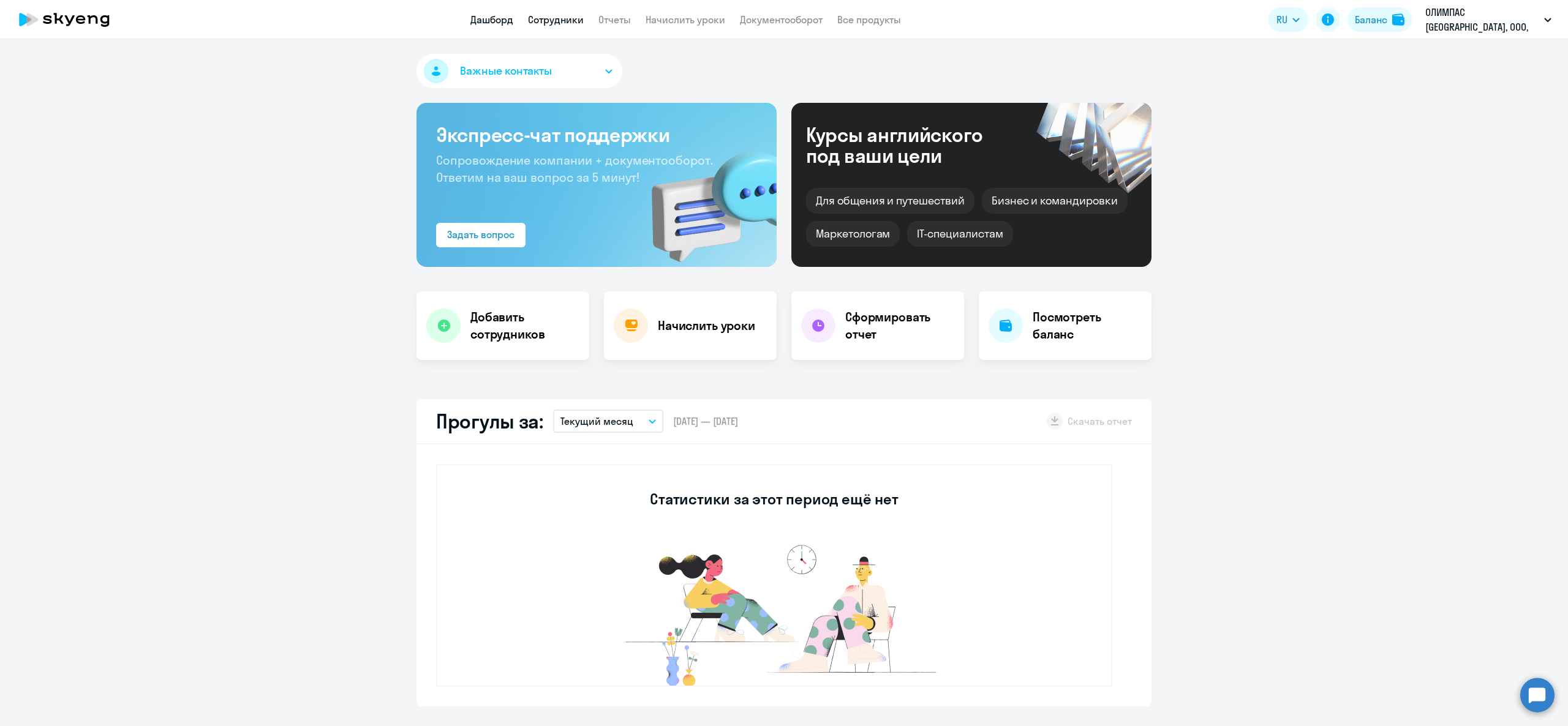
click at [544, 14] on link "Сотрудники" at bounding box center [556, 20] width 56 height 12
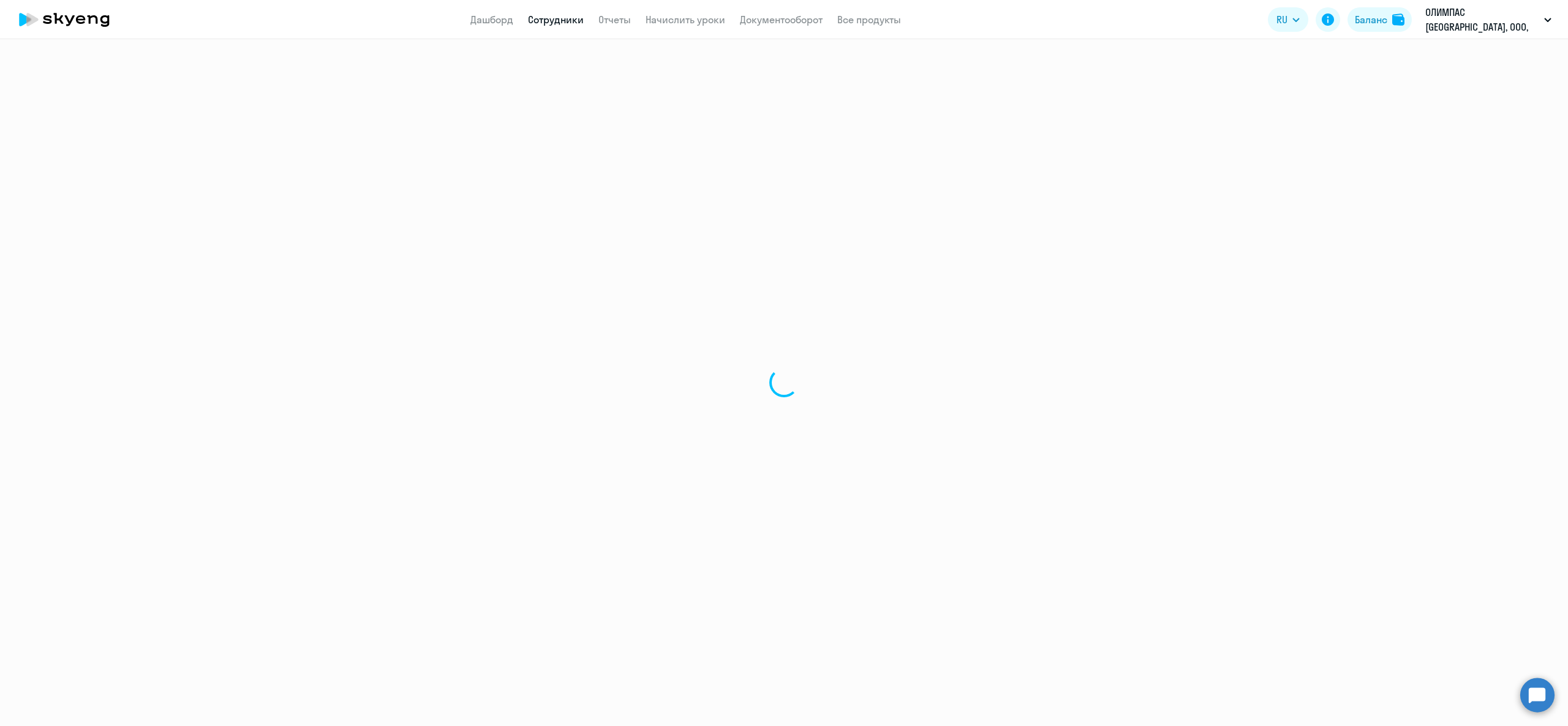
select select "30"
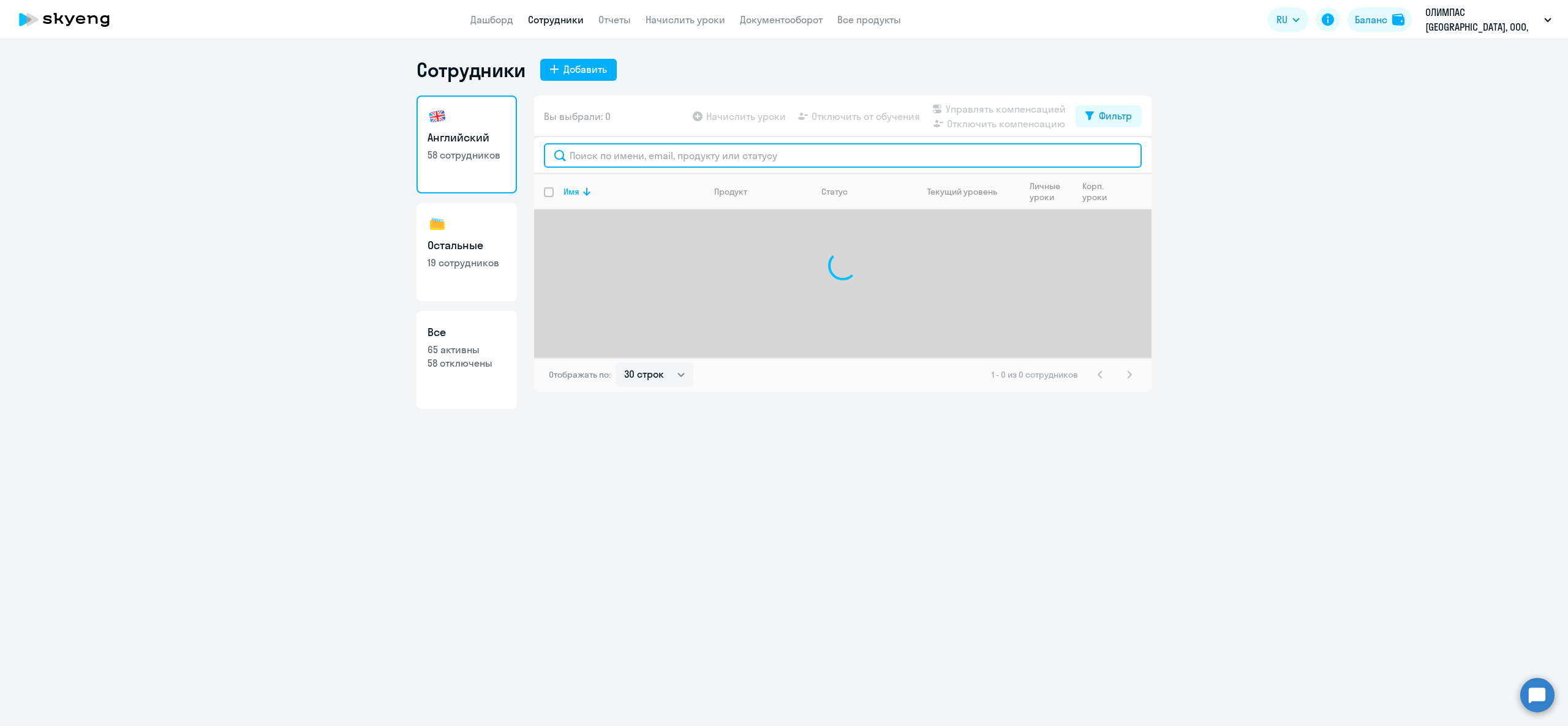
click at [628, 155] on input "text" at bounding box center [843, 155] width 598 height 24
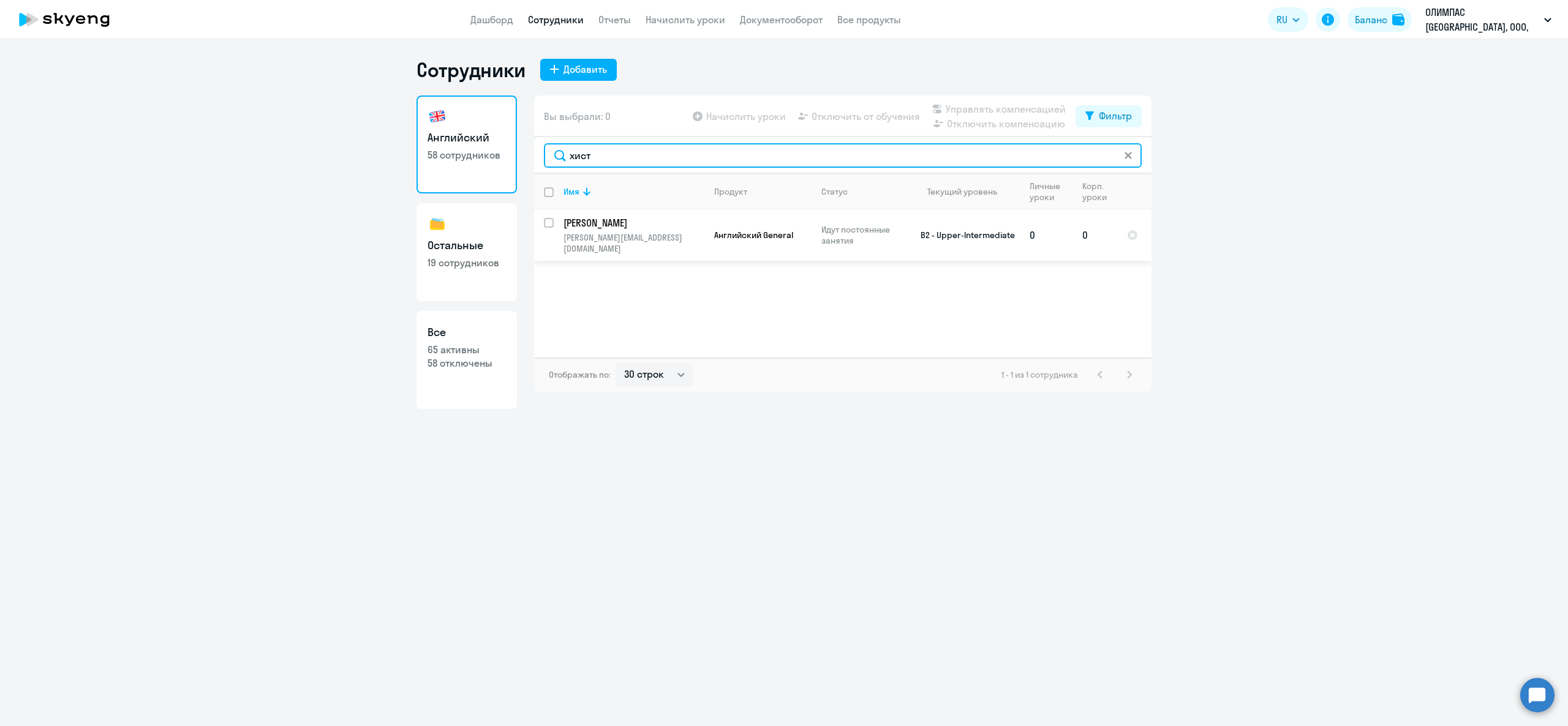
type input "хист"
click at [550, 227] on input "select row 12856200" at bounding box center [556, 230] width 24 height 24
checkbox input "true"
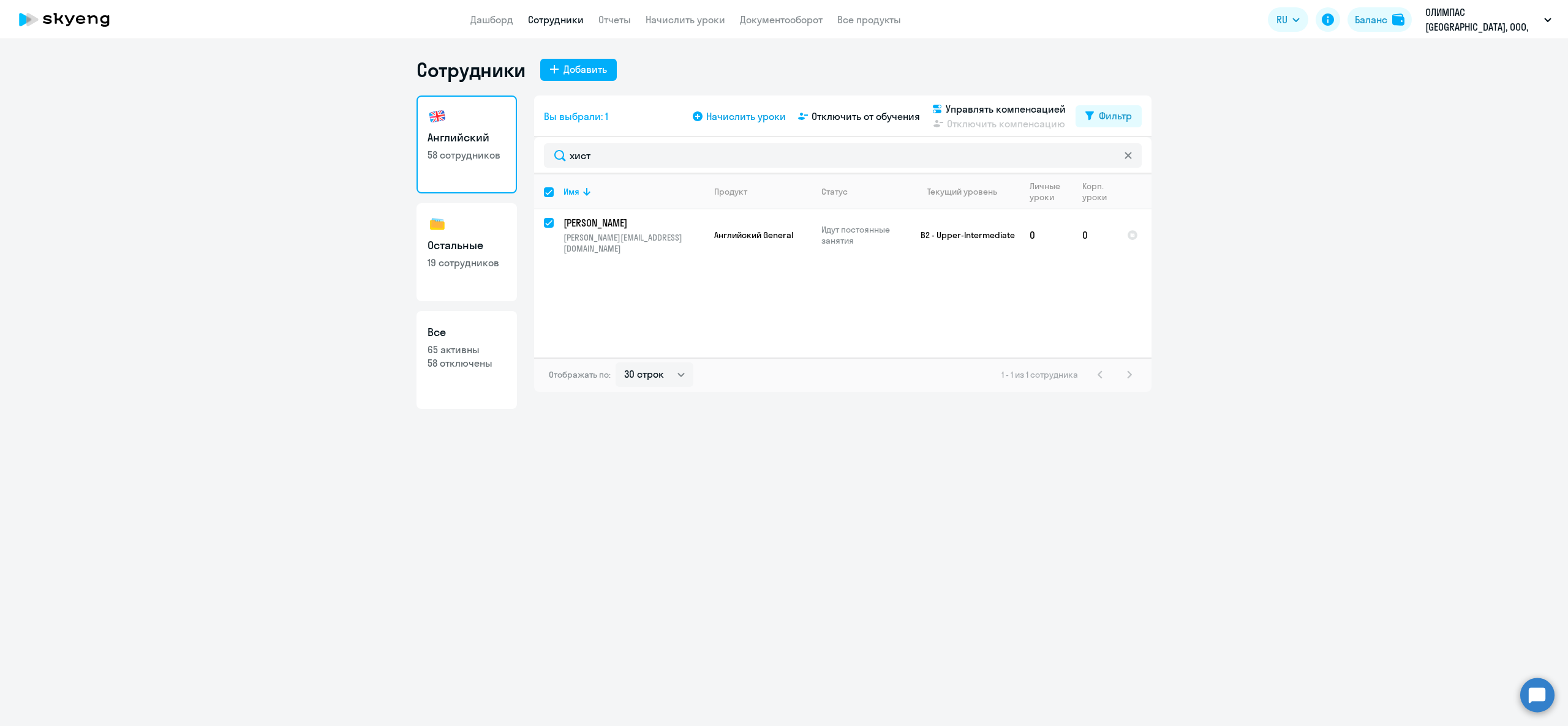
click at [750, 113] on span "Начислить уроки" at bounding box center [746, 116] width 80 height 15
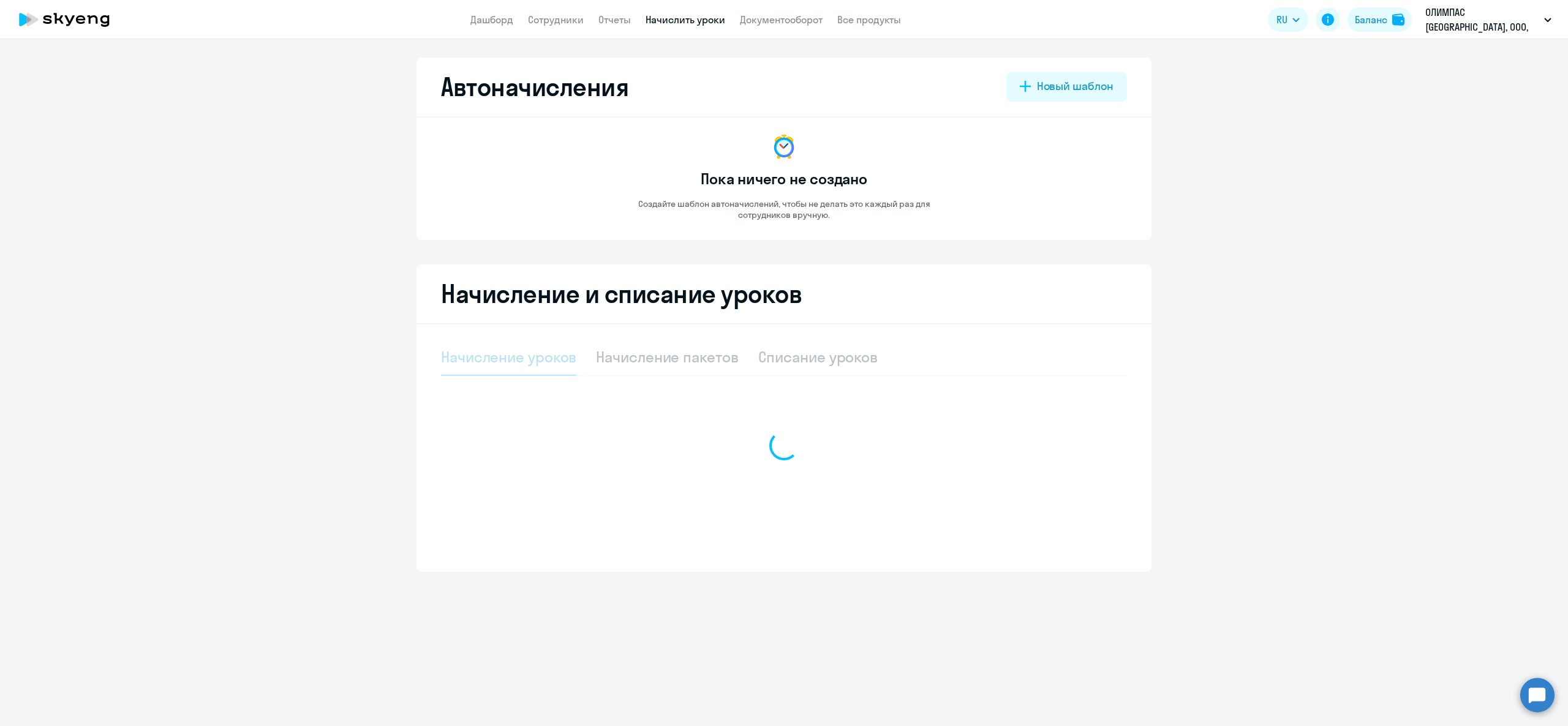
select select "10"
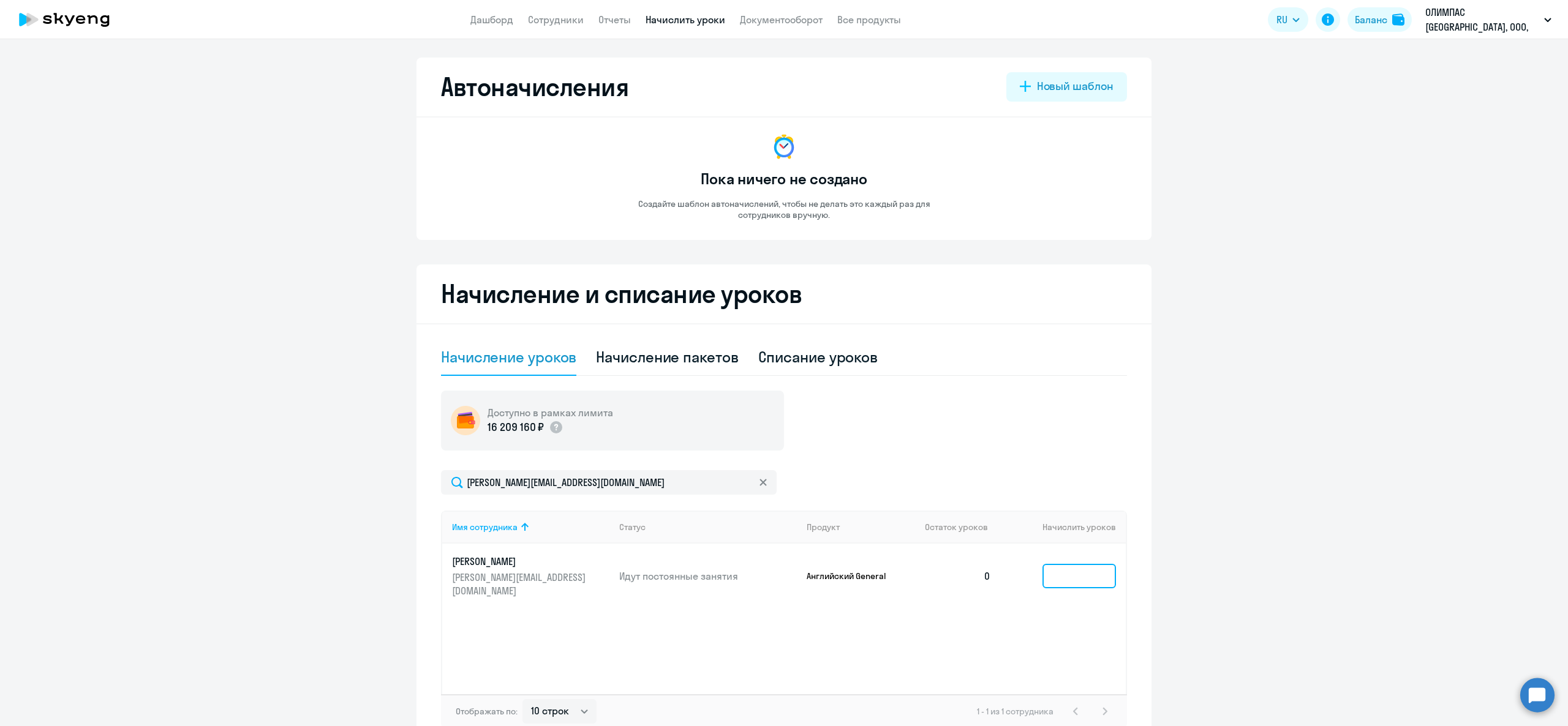
click at [1073, 578] on input at bounding box center [1079, 576] width 74 height 24
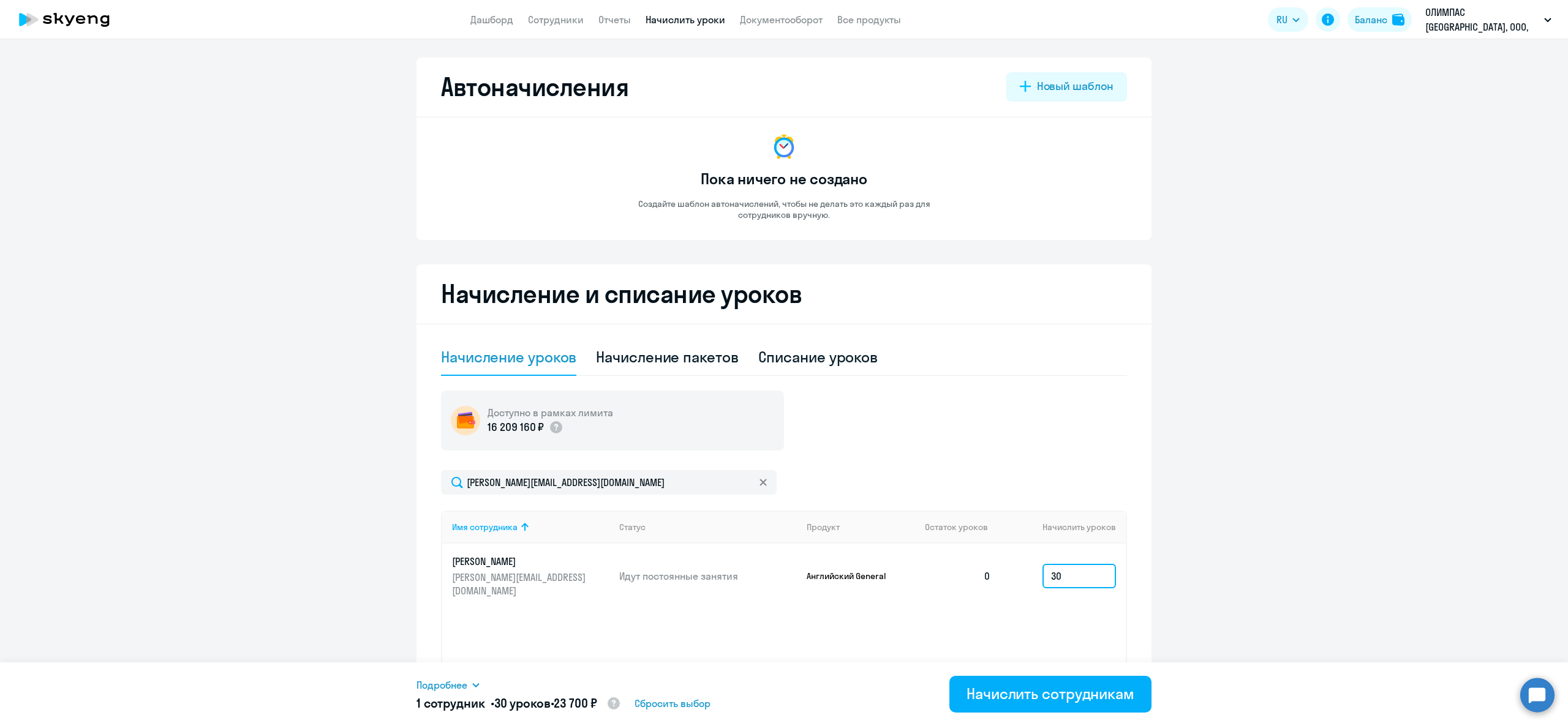
type input "30"
click at [1054, 685] on div "Начислить сотрудникам" at bounding box center [1050, 693] width 168 height 20
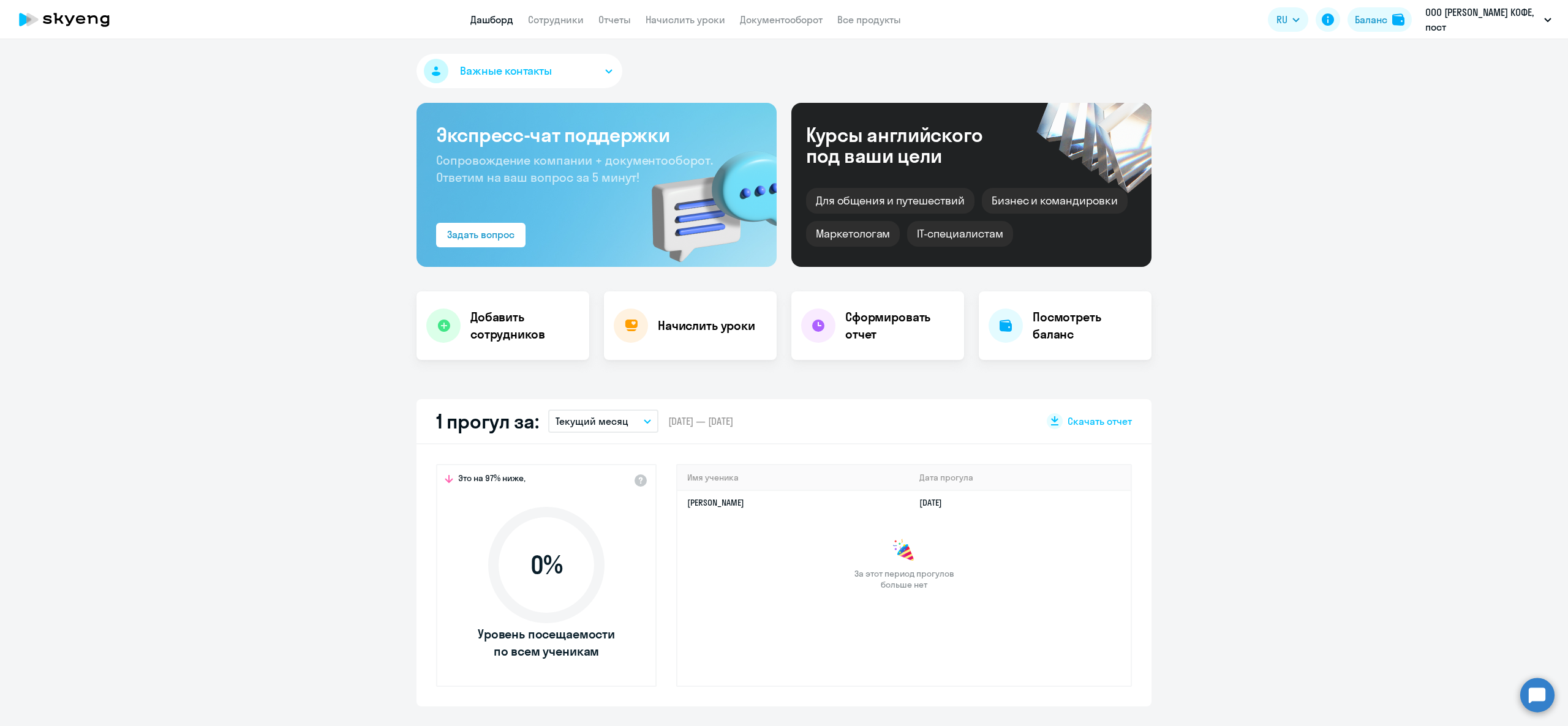
click at [544, 9] on app-header "Дашборд Сотрудники Отчеты Начислить уроки Документооборот Все продукты Дашборд …" at bounding box center [784, 20] width 1568 height 39
click at [547, 12] on app-menu-item-link "Сотрудники" at bounding box center [556, 20] width 56 height 16
click at [554, 17] on link "Сотрудники" at bounding box center [556, 20] width 56 height 12
select select "30"
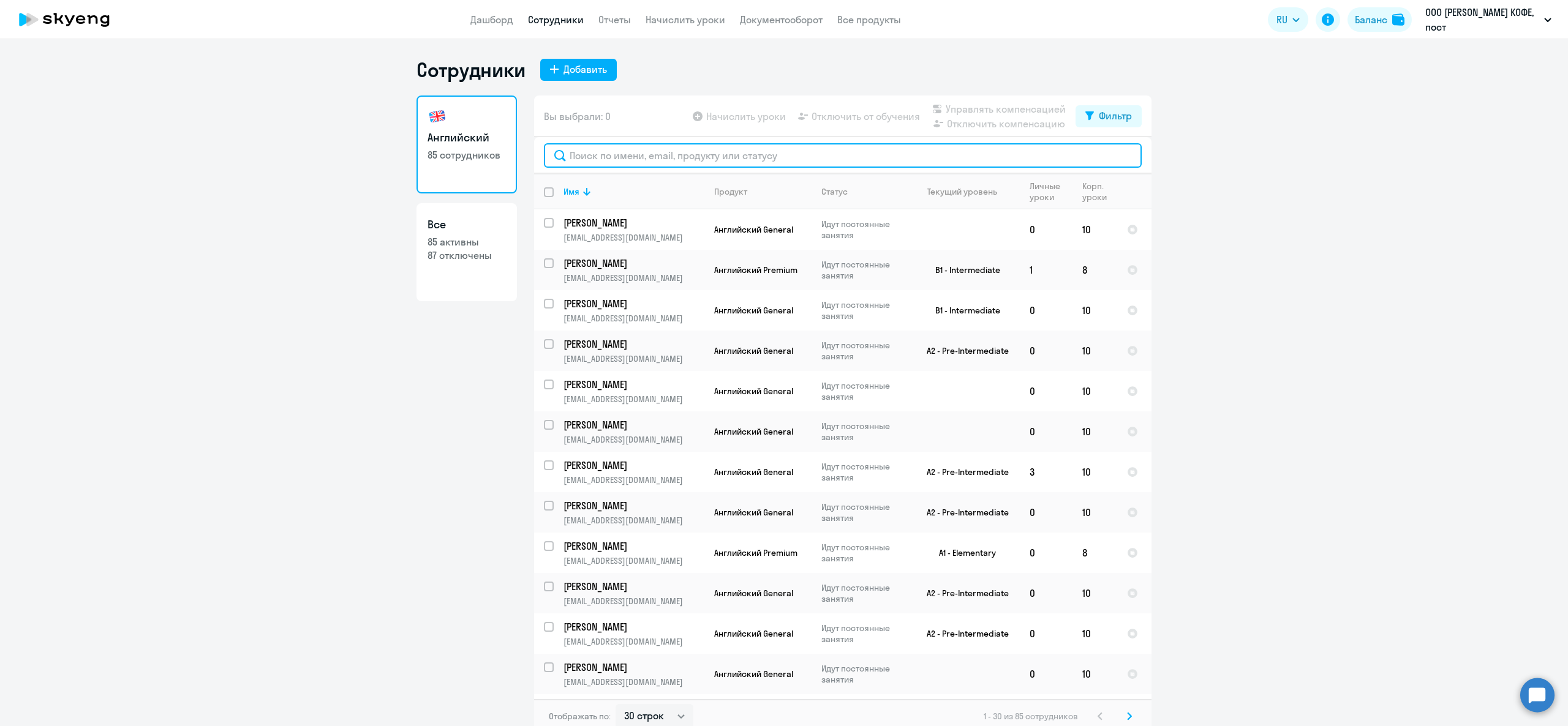
click at [589, 146] on input "text" at bounding box center [843, 155] width 598 height 24
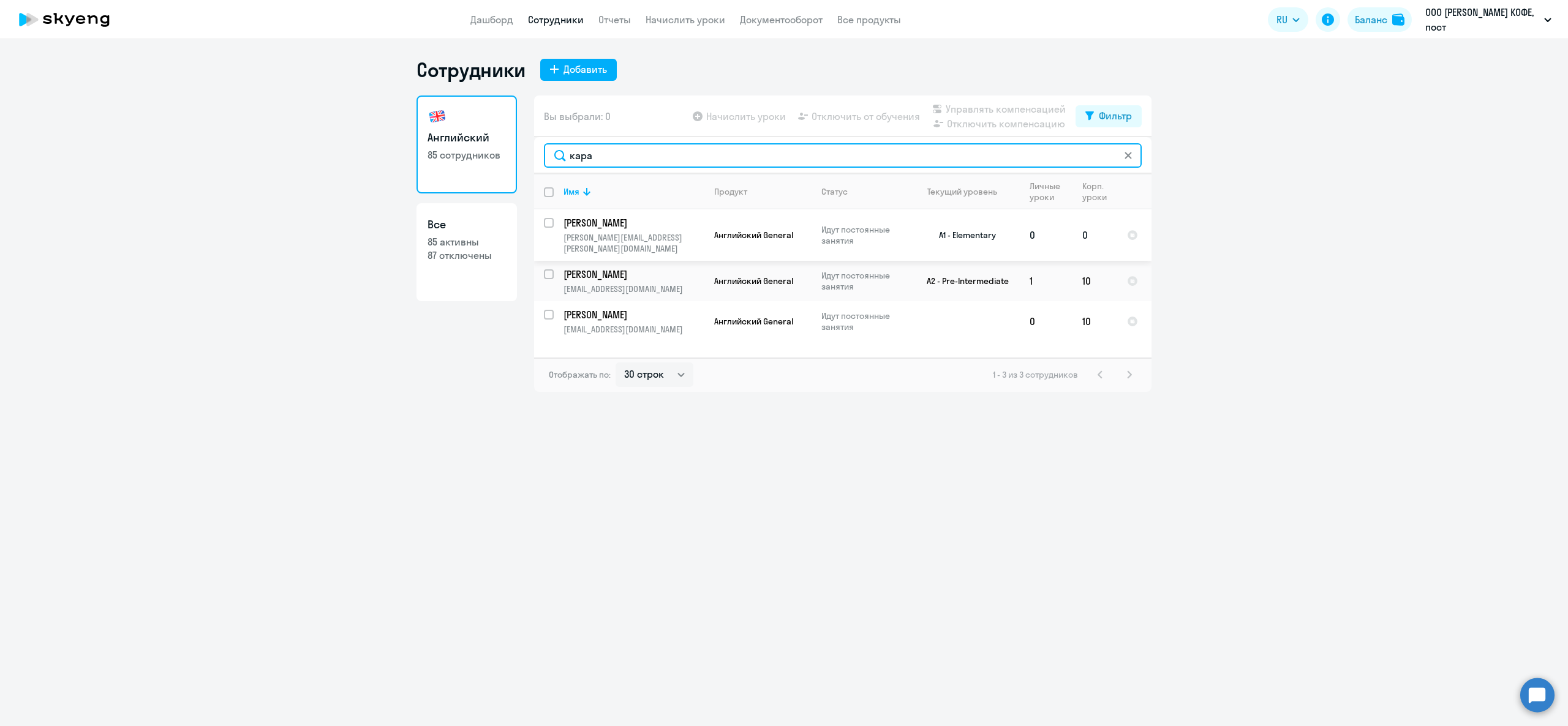
type input "кара"
click at [552, 219] on input "select row 22477730" at bounding box center [556, 230] width 24 height 24
checkbox input "true"
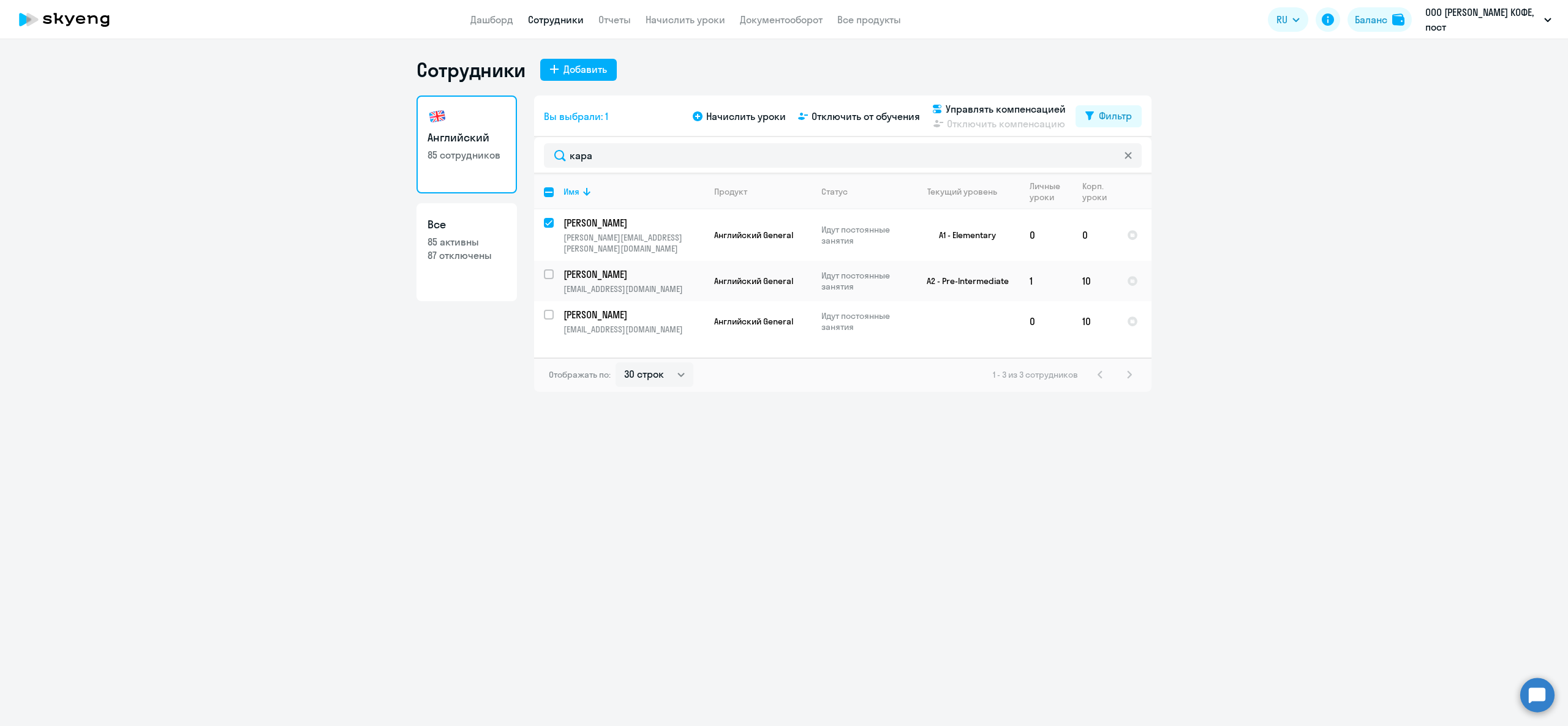
click at [691, 30] on app-header "Дашборд Сотрудники Отчеты Начислить уроки Документооборот Все продукты Дашборд …" at bounding box center [784, 20] width 1568 height 39
click at [691, 22] on link "Начислить уроки" at bounding box center [685, 20] width 80 height 12
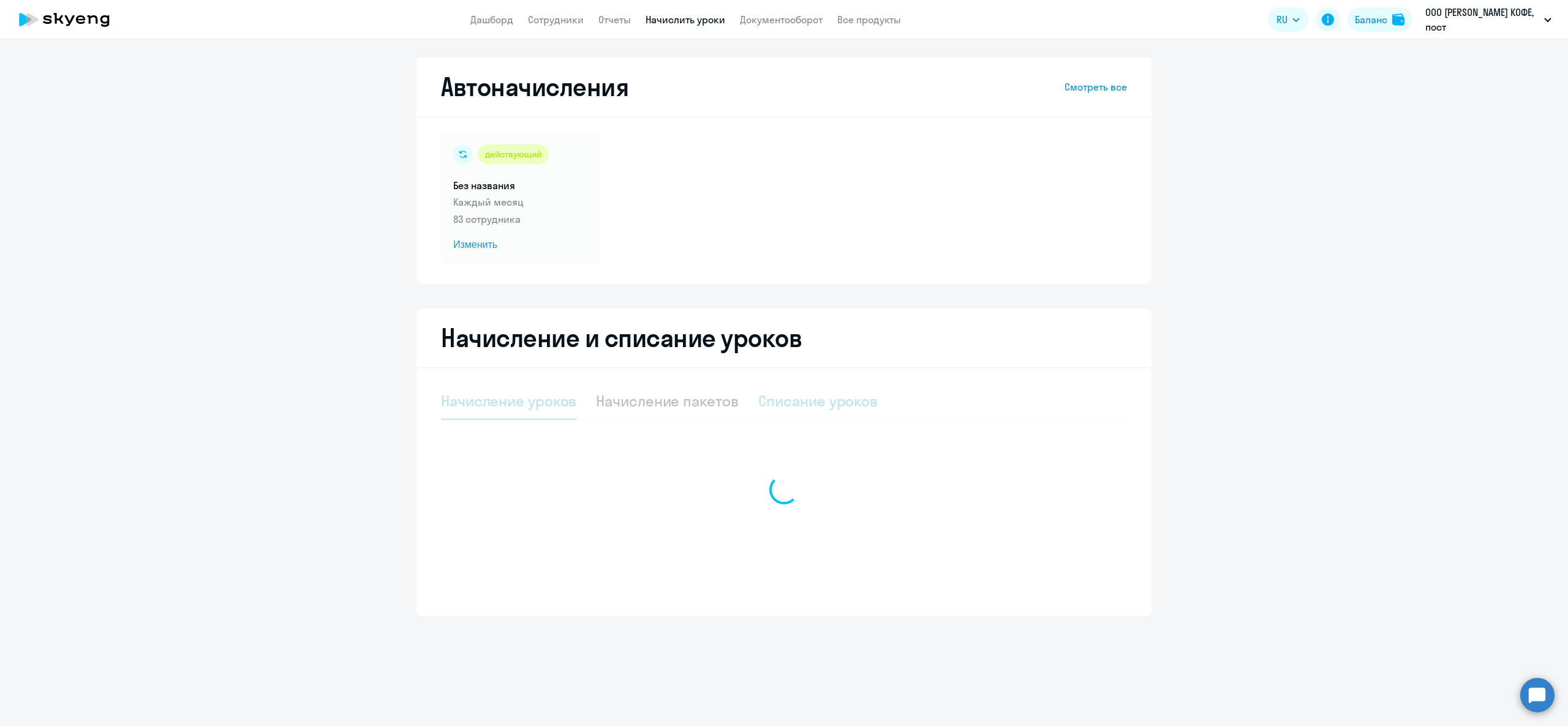
select select "10"
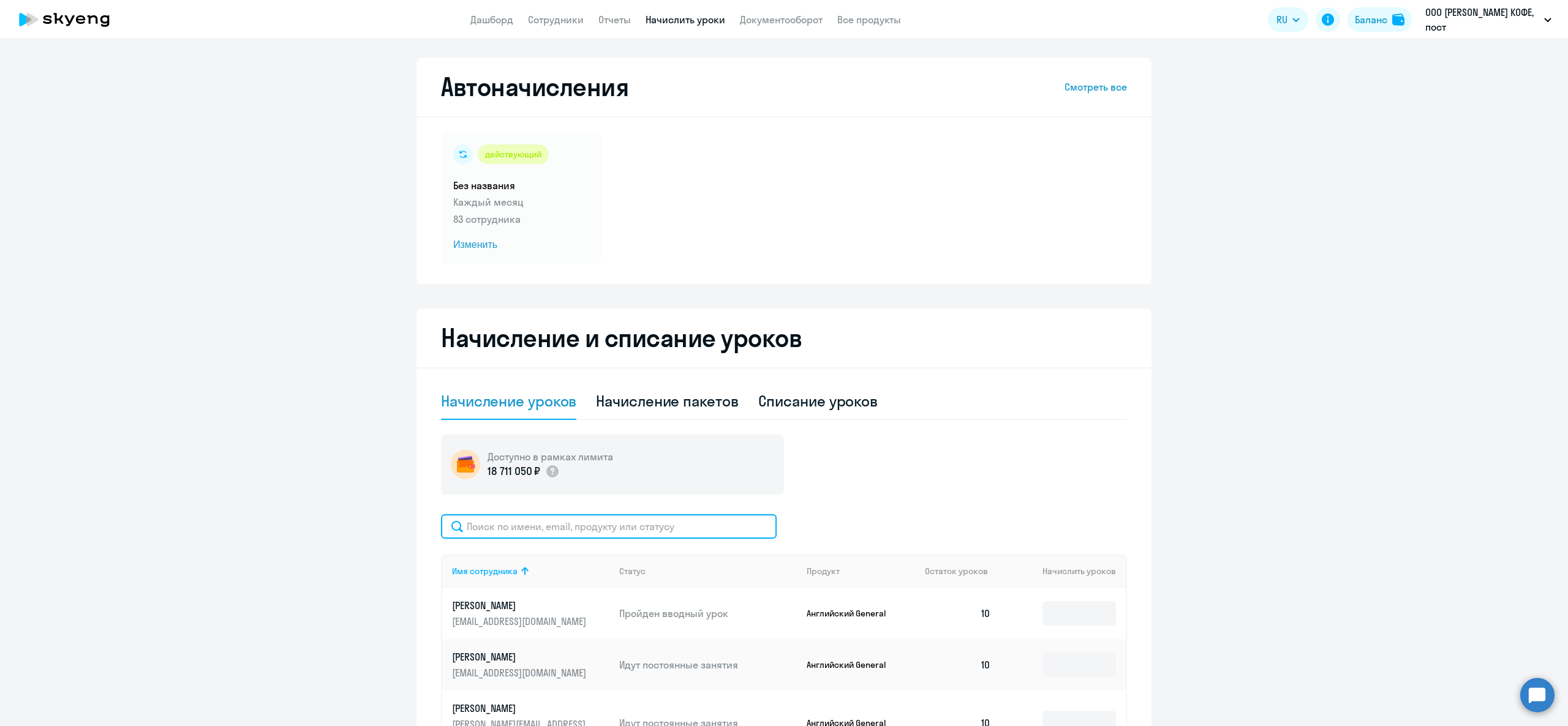
click at [556, 524] on input "text" at bounding box center [608, 526] width 335 height 24
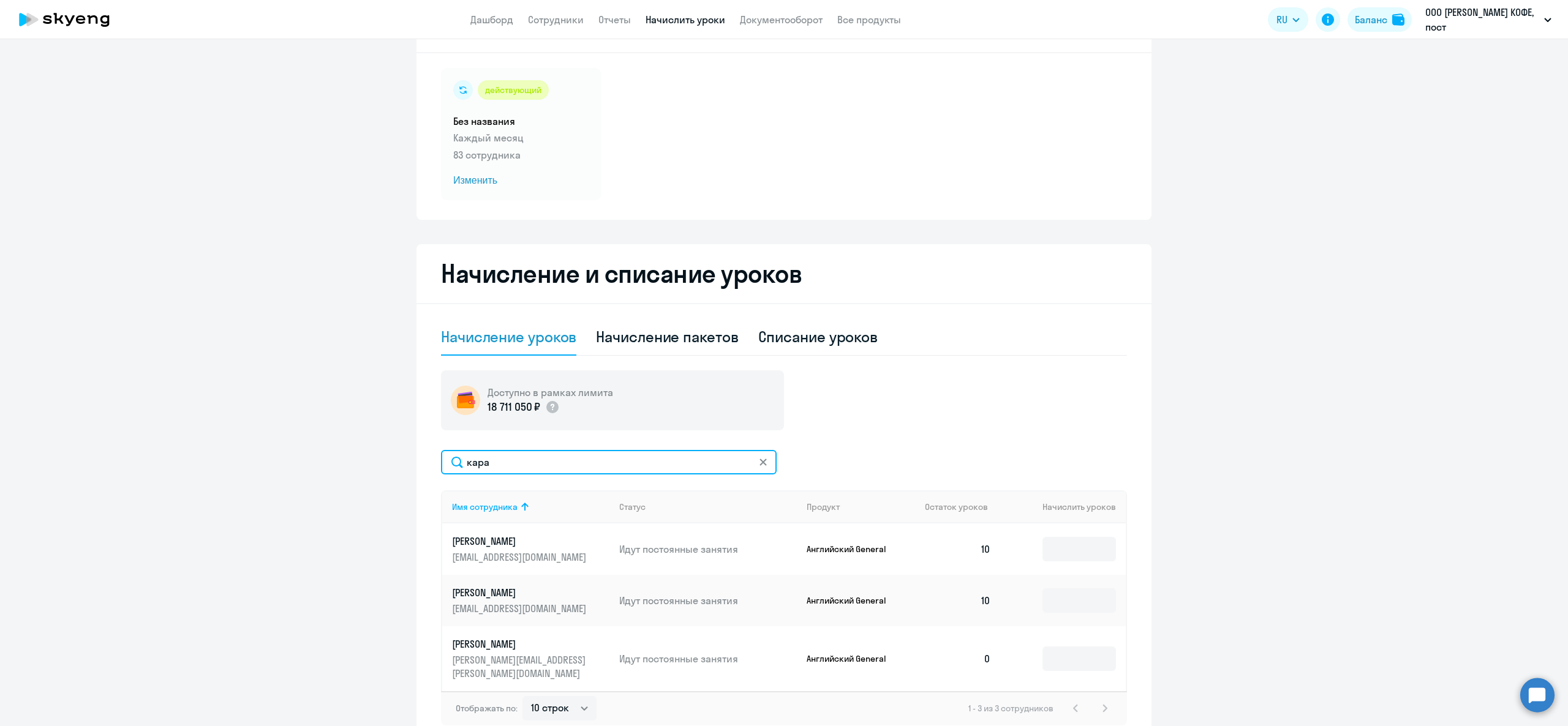
scroll to position [118, 0]
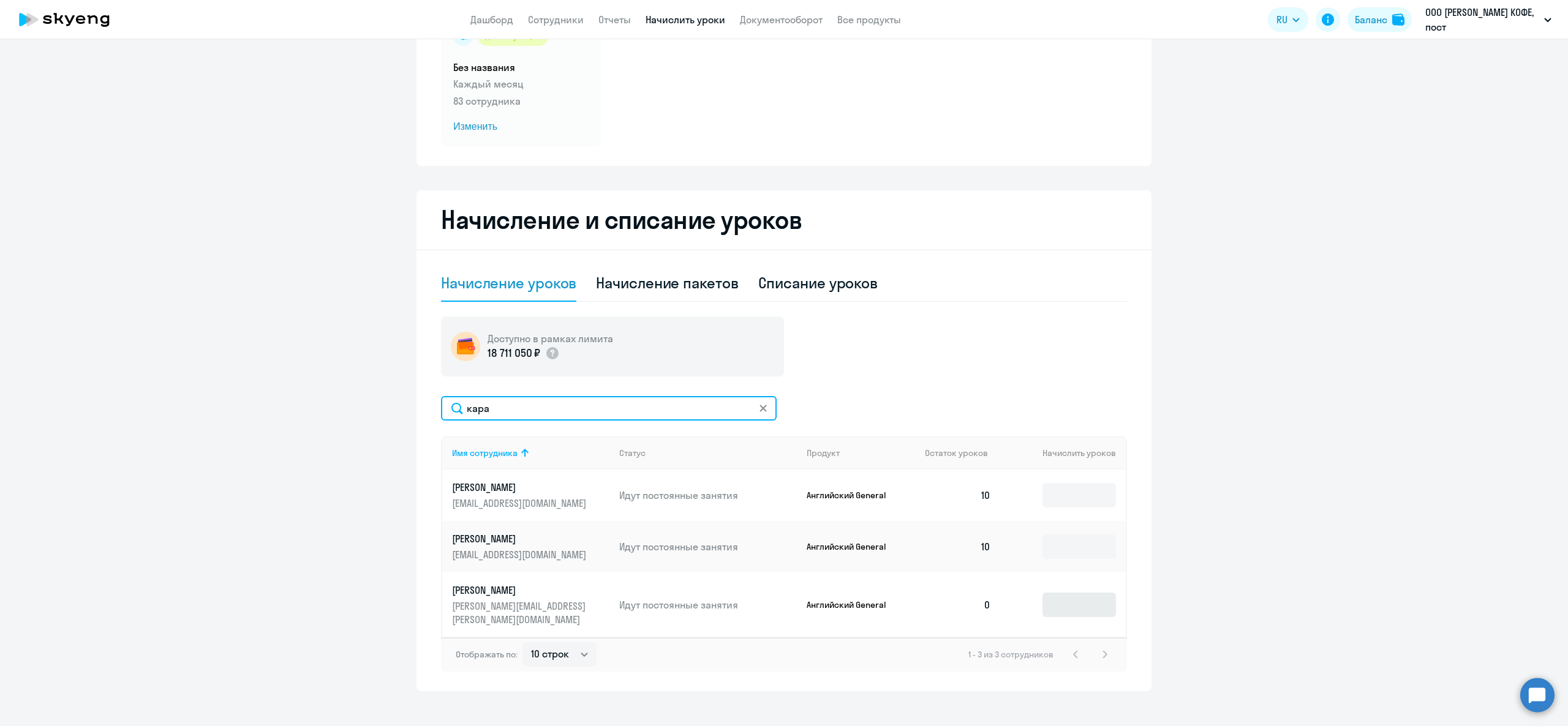
type input "кара"
click at [1042, 603] on input at bounding box center [1079, 605] width 74 height 24
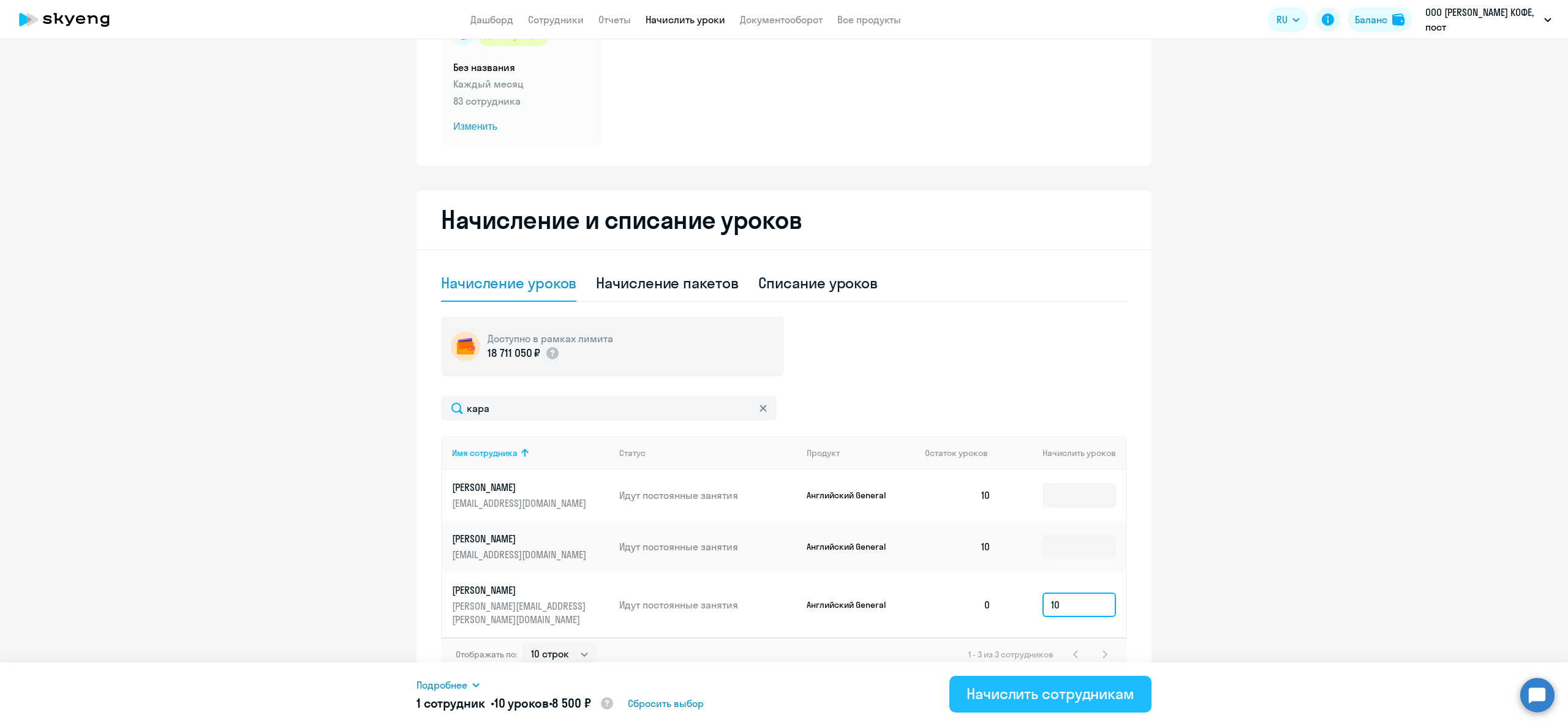
type input "10"
drag, startPoint x: 986, startPoint y: 694, endPoint x: 975, endPoint y: 675, distance: 22.0
click at [988, 695] on div "Начислить сотрудникам" at bounding box center [1050, 693] width 168 height 20
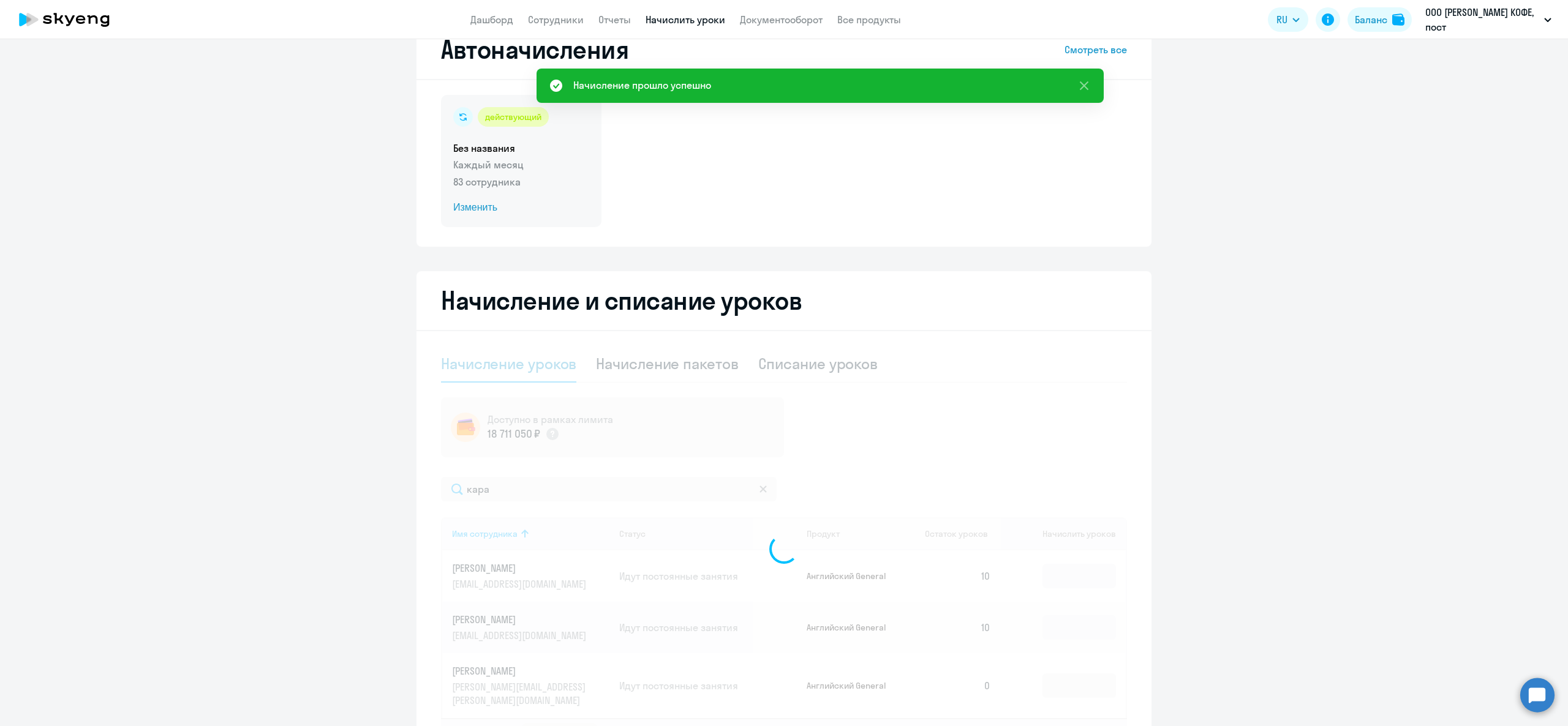
scroll to position [0, 0]
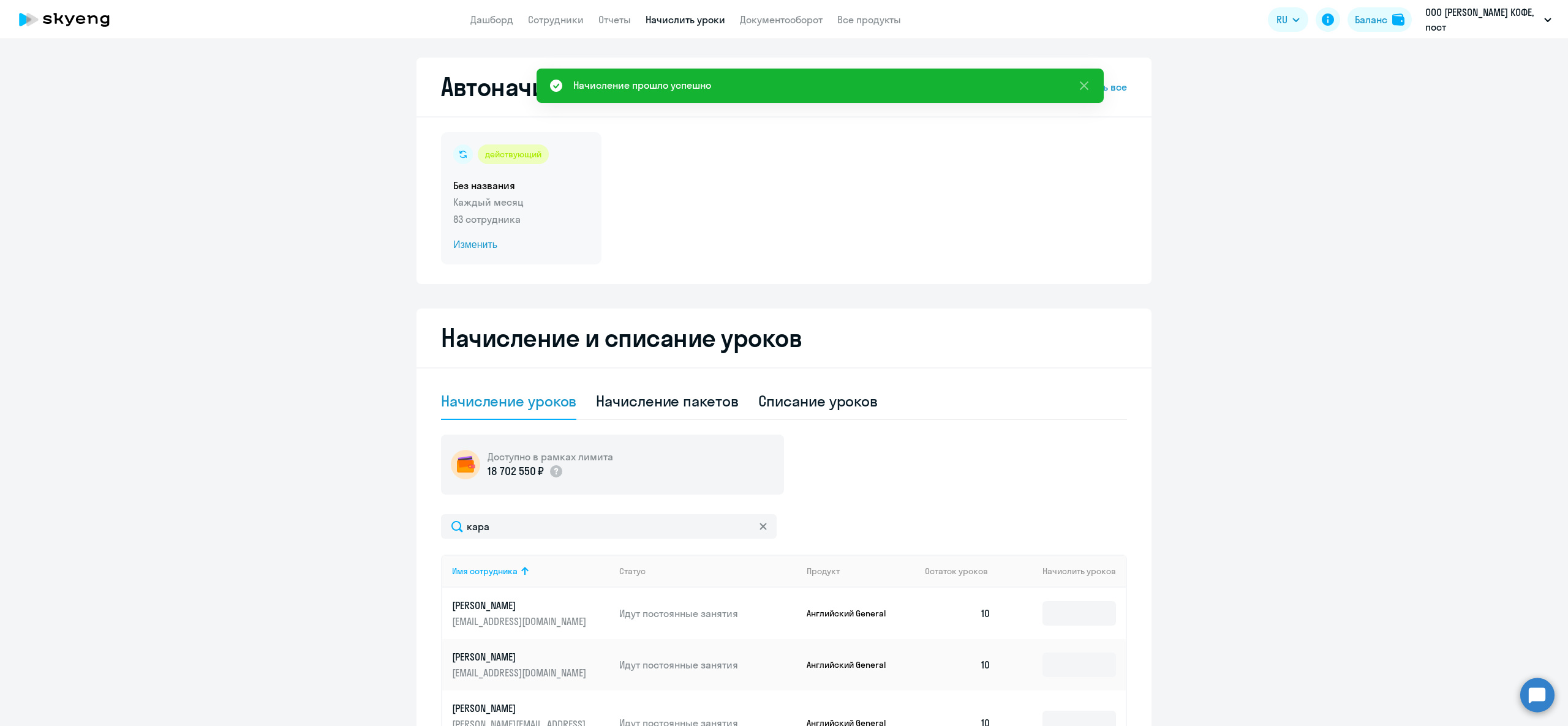
click at [445, 262] on div "действующий Без названия Каждый месяц 83 сотрудника Изменить" at bounding box center [521, 198] width 161 height 132
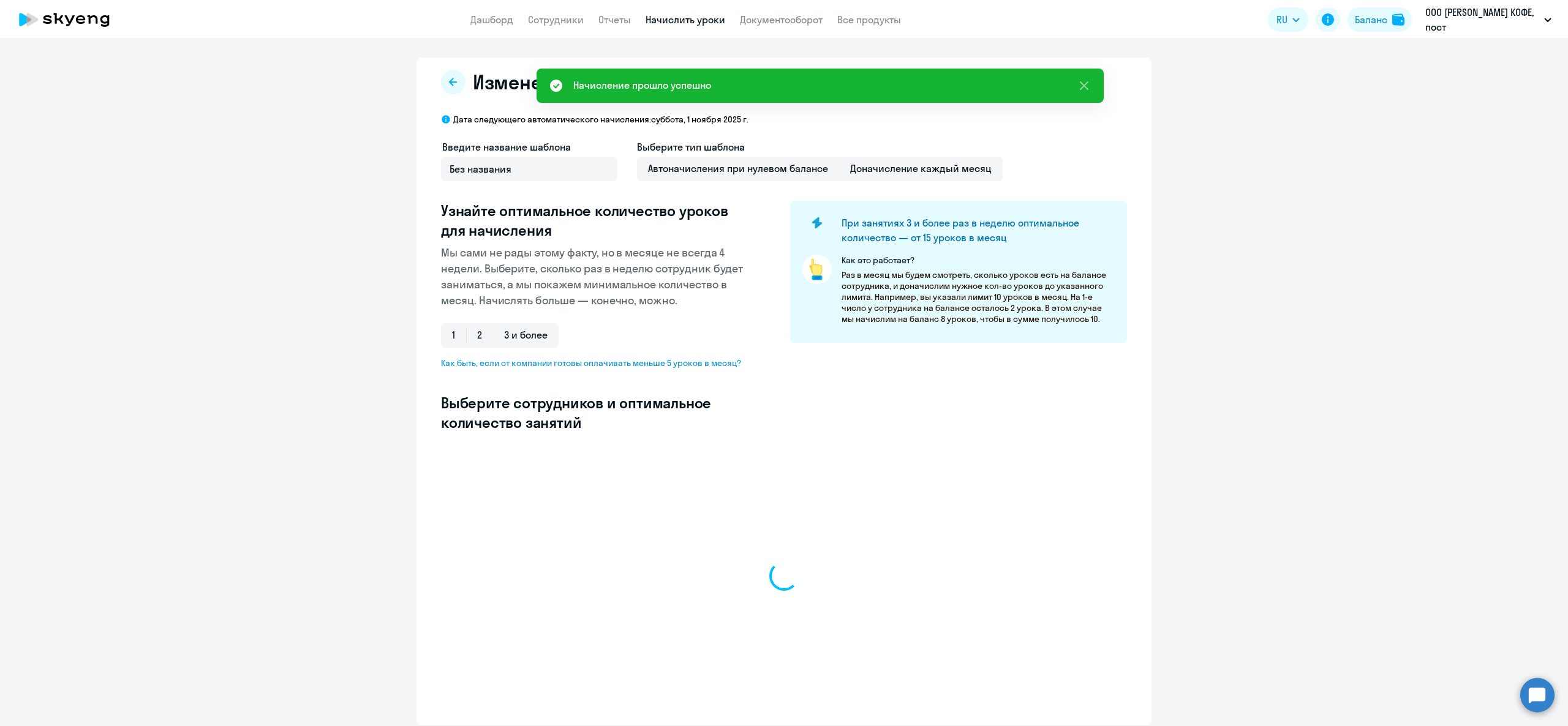
click at [468, 217] on h3 "Узнайте оптимальное количество уроков для начисления" at bounding box center [595, 221] width 310 height 39
select select "10"
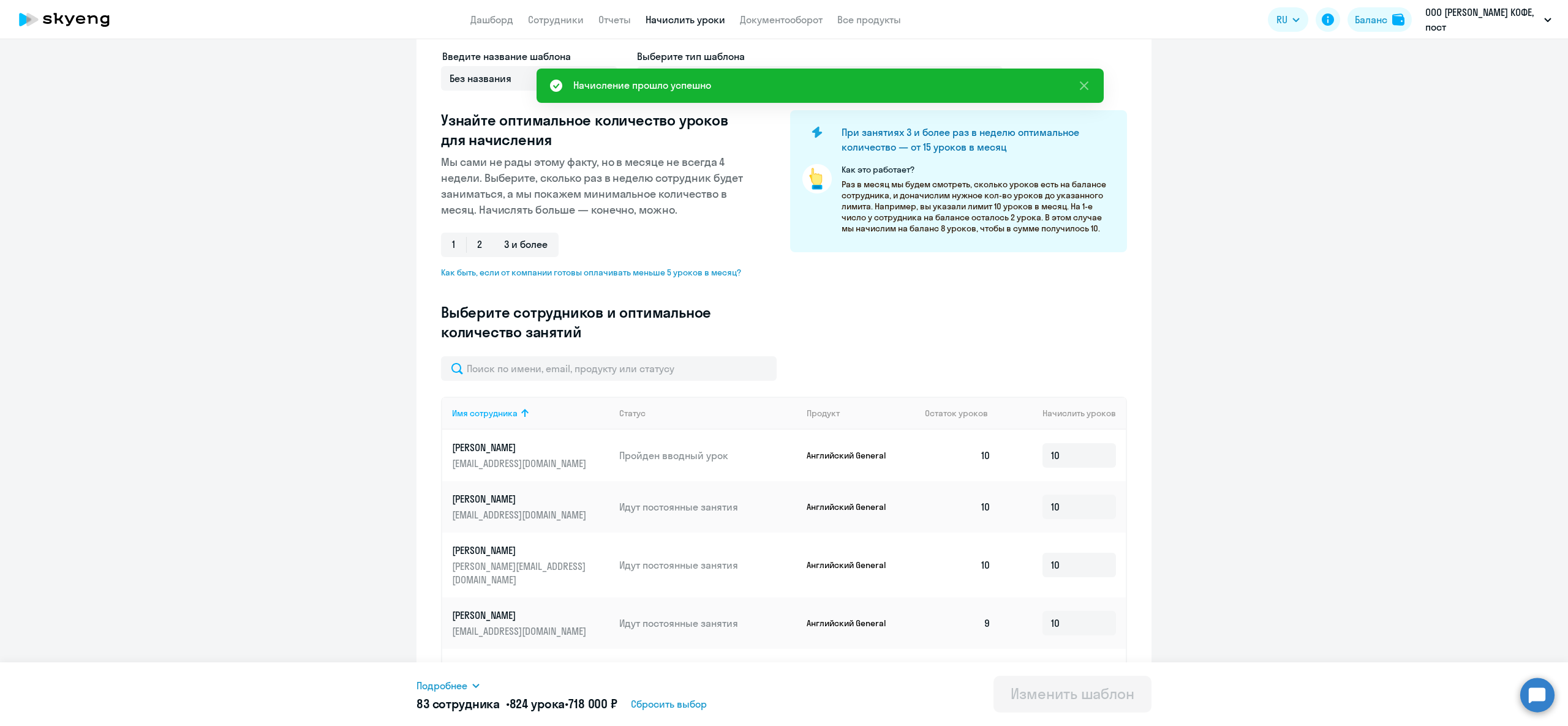
scroll to position [122, 0]
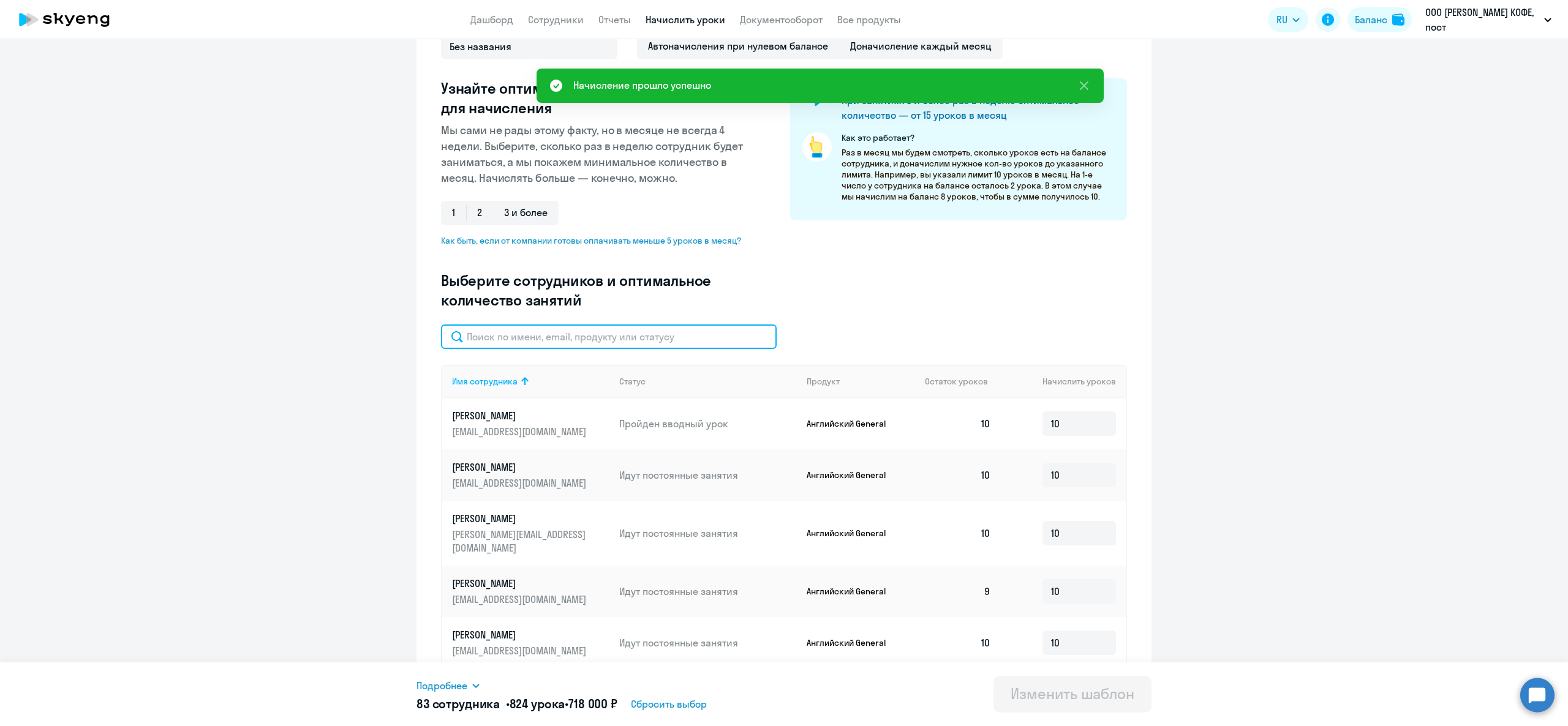
click at [633, 332] on input "text" at bounding box center [608, 337] width 335 height 24
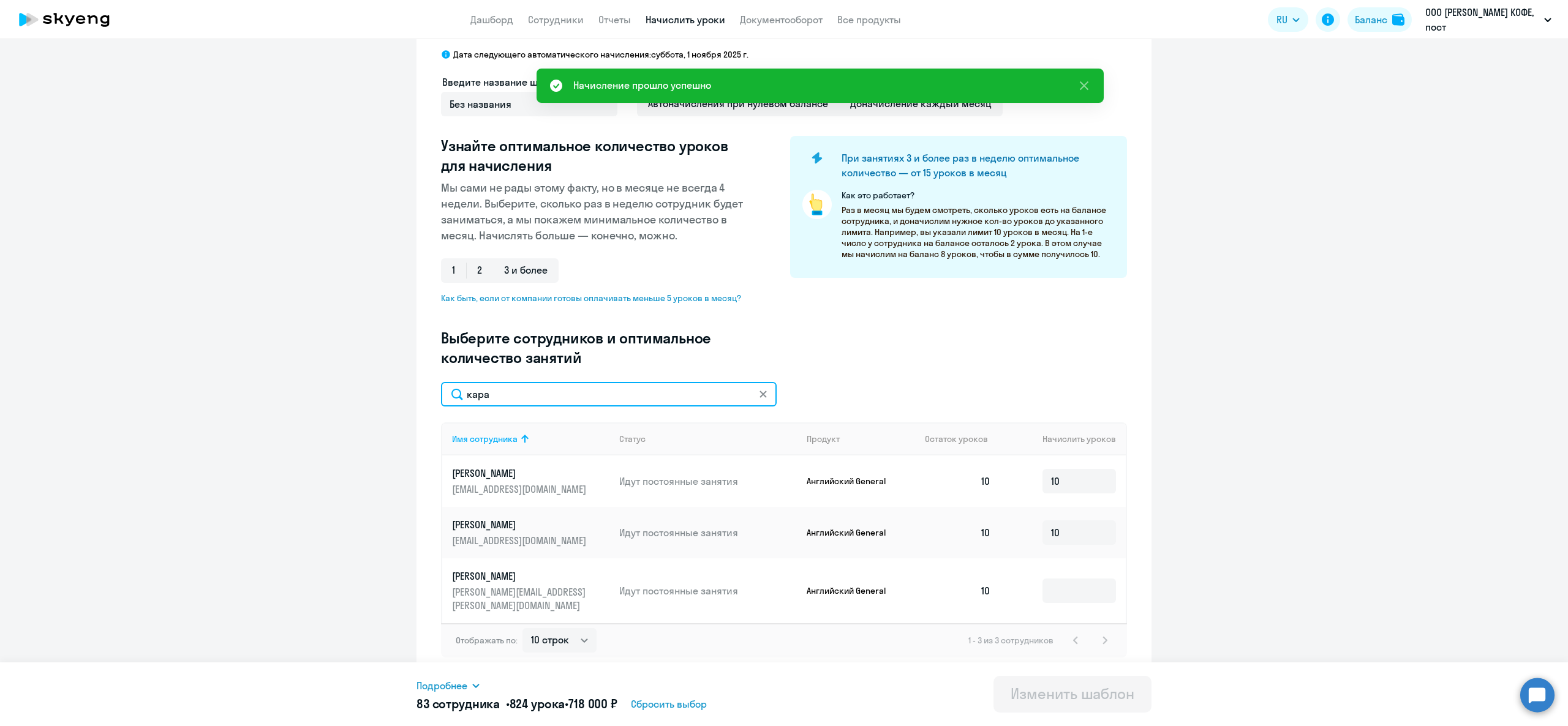
scroll to position [51, 0]
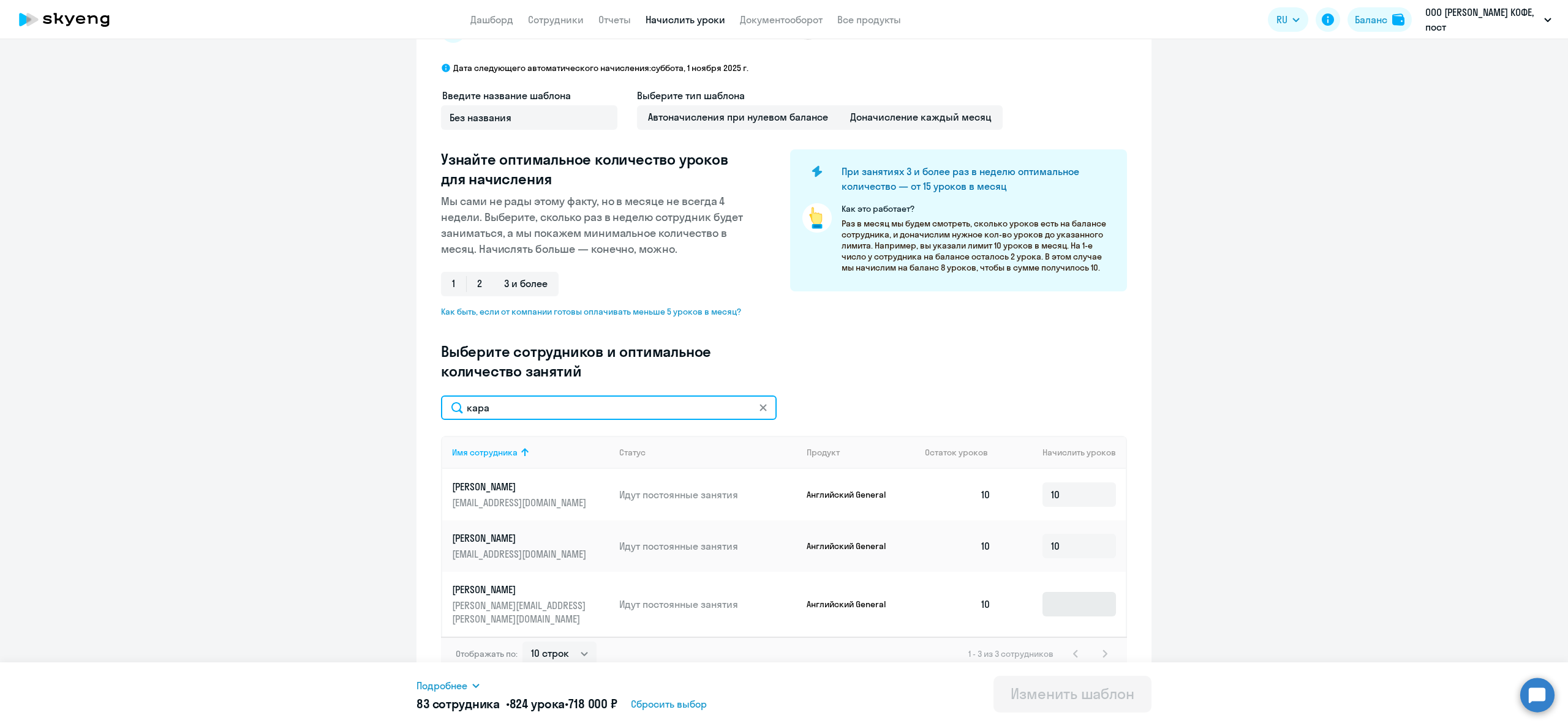
type input "кара"
click at [1071, 592] on input at bounding box center [1079, 604] width 74 height 24
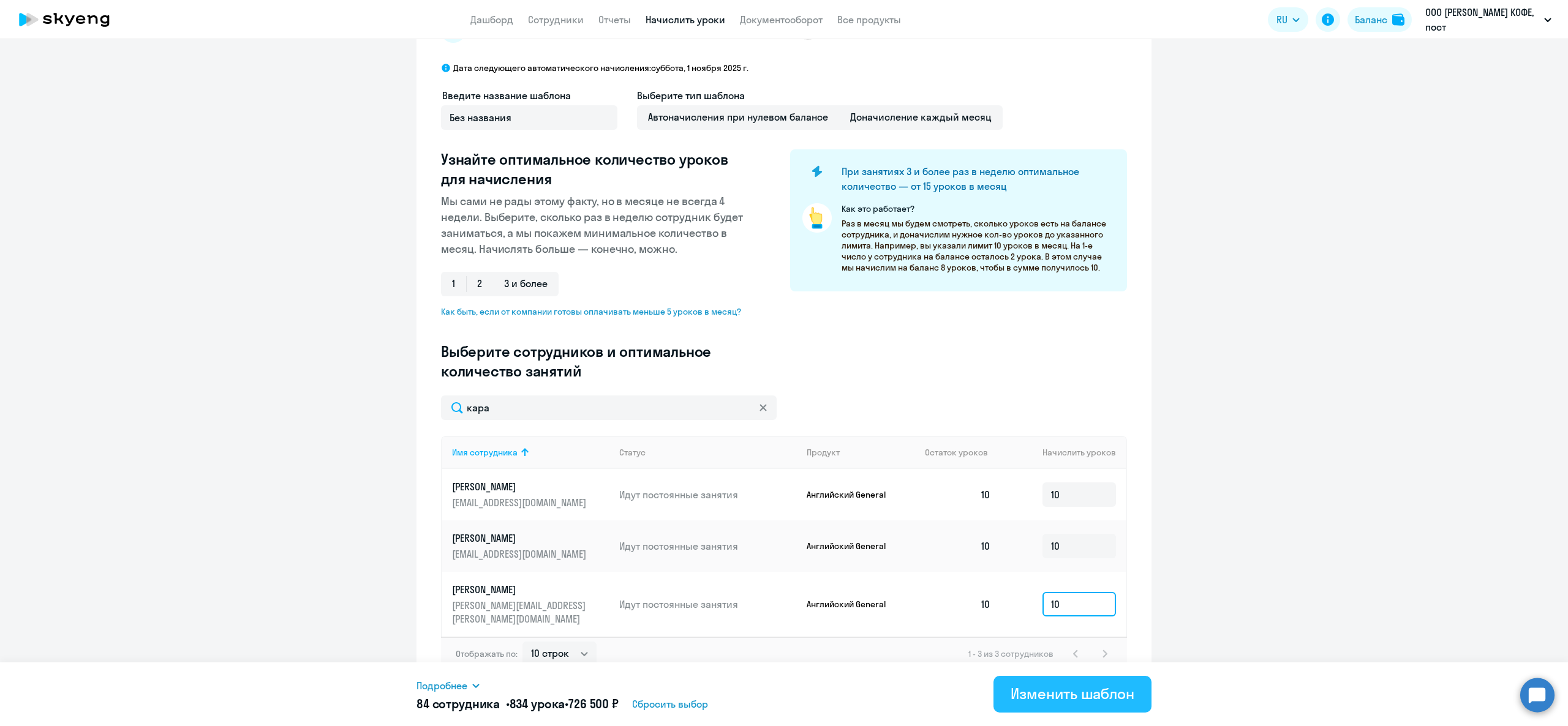
type input "10"
click at [1023, 688] on div "Изменить шаблон" at bounding box center [1072, 693] width 124 height 20
